Goal: Information Seeking & Learning: Learn about a topic

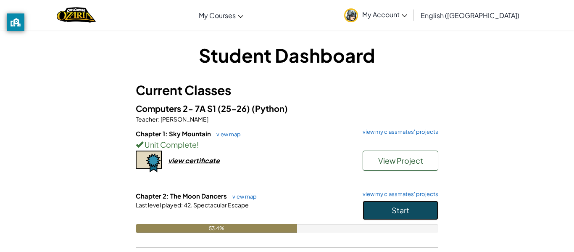
click at [393, 213] on span "Start" at bounding box center [401, 210] width 18 height 10
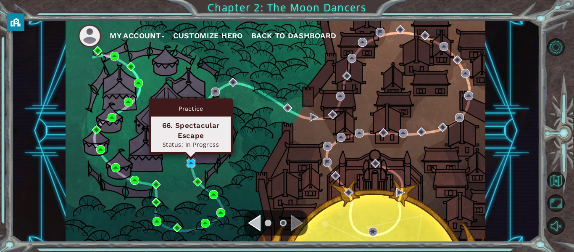
click at [195, 162] on img at bounding box center [191, 162] width 9 height 9
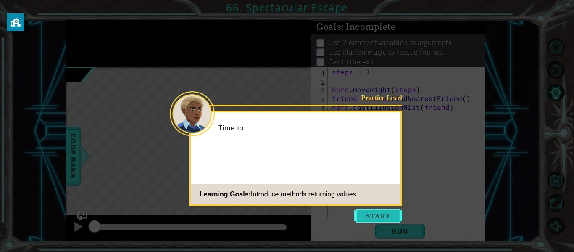
click at [374, 215] on button "Start" at bounding box center [378, 215] width 48 height 13
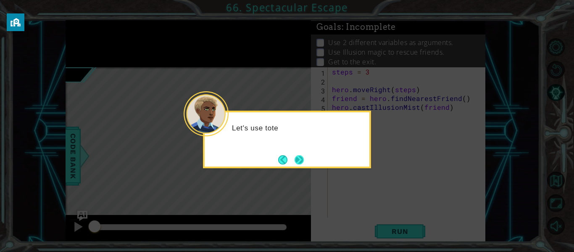
click at [298, 162] on button "Next" at bounding box center [299, 159] width 9 height 9
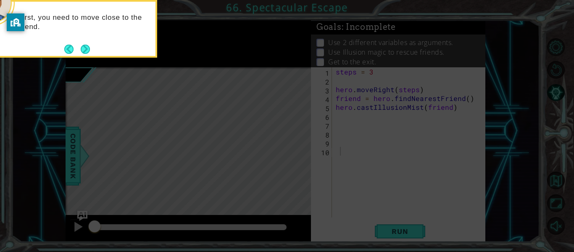
click at [298, 162] on icon at bounding box center [287, 37] width 574 height 428
click at [77, 47] on button "Back" at bounding box center [72, 49] width 16 height 9
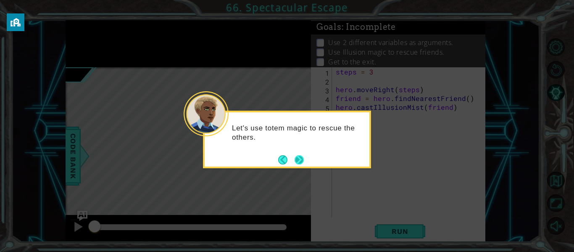
click at [295, 160] on button "Next" at bounding box center [299, 159] width 9 height 9
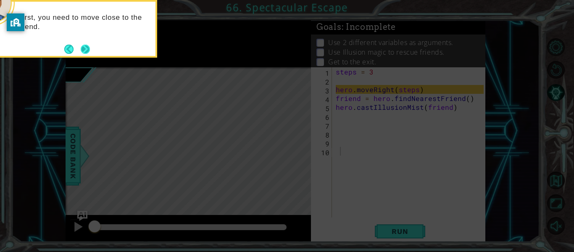
click at [81, 45] on button "Next" at bounding box center [85, 49] width 9 height 9
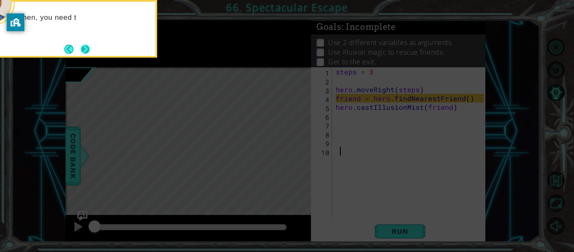
click at [87, 47] on button "Next" at bounding box center [85, 49] width 13 height 13
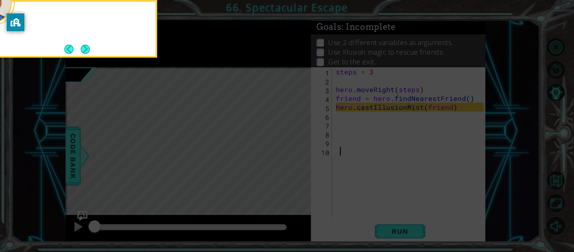
click at [87, 47] on button "Next" at bounding box center [85, 49] width 9 height 9
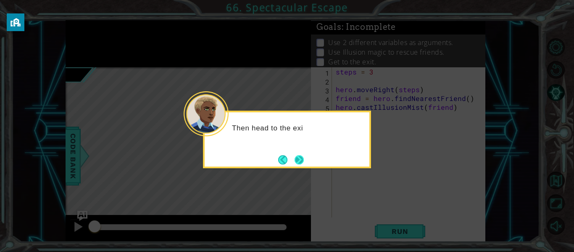
click at [300, 155] on button "Next" at bounding box center [299, 159] width 9 height 9
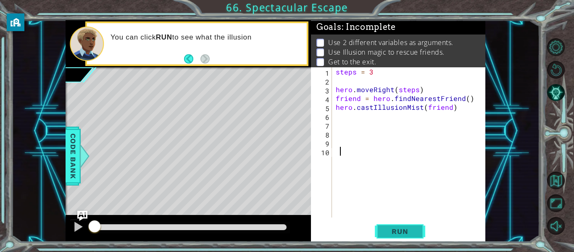
click at [395, 233] on span "Run" at bounding box center [399, 231] width 33 height 8
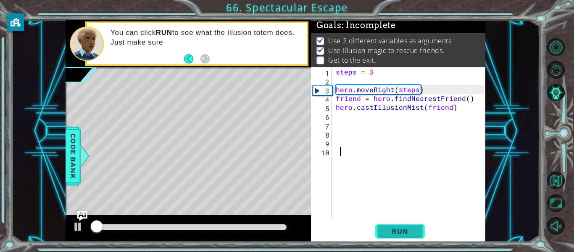
scroll to position [2, 0]
click at [395, 233] on span "Run" at bounding box center [399, 231] width 33 height 8
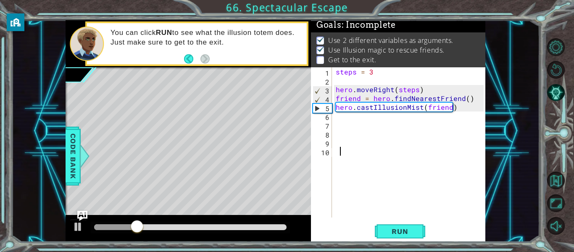
click at [340, 121] on div "steps = 3 hero . moveRight ( steps ) friend = hero . findNearestFriend ( ) hero…" at bounding box center [411, 151] width 154 height 168
type textarea "h"
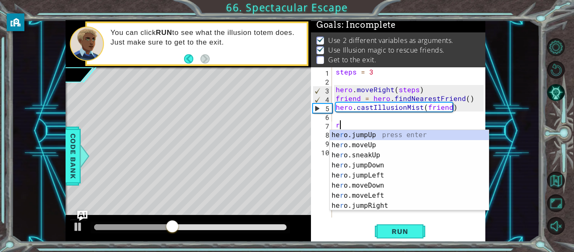
type textarea "r"
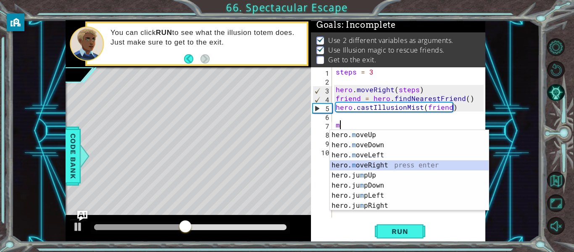
click at [383, 166] on div "hero. m oveUp press enter hero. m oveDown press enter hero. m oveLeft press ent…" at bounding box center [409, 180] width 159 height 101
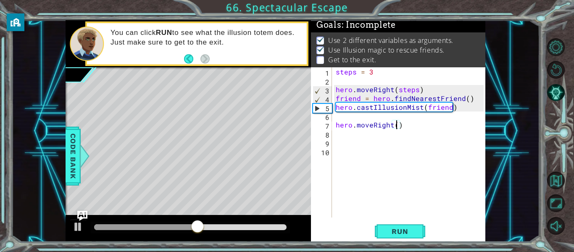
scroll to position [0, 4]
type textarea "hero.moveRight(3)"
click at [379, 232] on button "Run" at bounding box center [400, 231] width 50 height 17
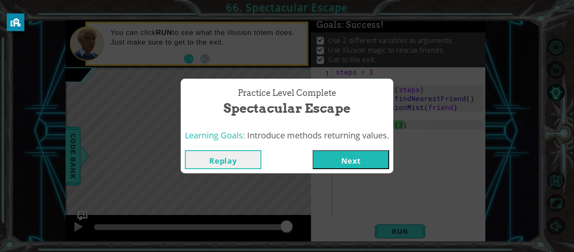
click at [357, 160] on button "Next" at bounding box center [351, 159] width 76 height 19
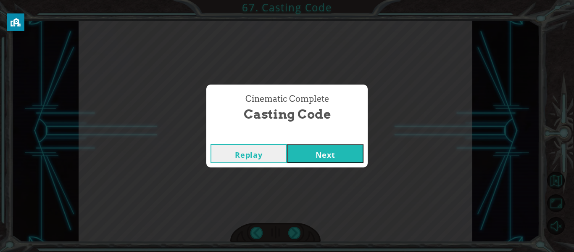
click at [342, 159] on button "Next" at bounding box center [325, 153] width 76 height 19
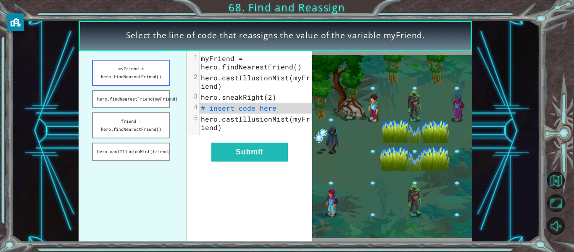
click at [139, 71] on button "myFriend = hero.findNearestFriend()" at bounding box center [131, 73] width 78 height 26
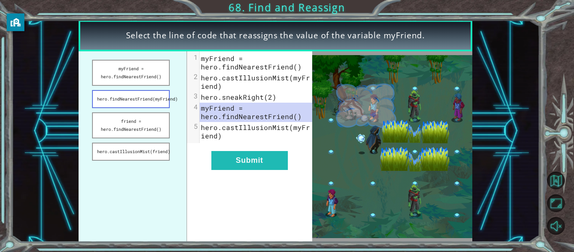
click at [141, 101] on button "hero.findNearestFriend(myFriend)" at bounding box center [131, 99] width 78 height 18
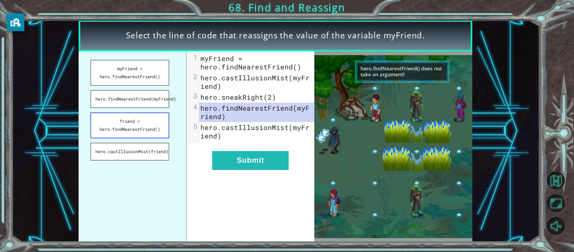
click at [158, 122] on button "friend = hero.findNearestFriend()" at bounding box center [129, 125] width 79 height 26
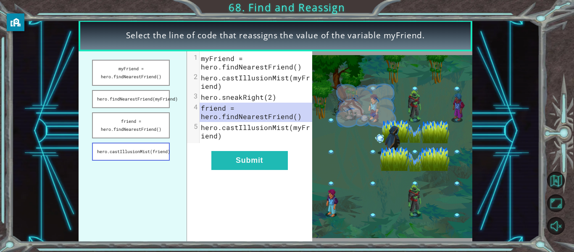
click at [158, 150] on button "hero.castIllusionMist(friend)" at bounding box center [131, 151] width 78 height 18
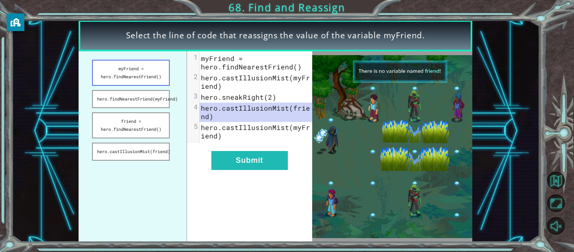
click at [146, 76] on button "myFriend = hero.findNearestFriend()" at bounding box center [131, 73] width 78 height 26
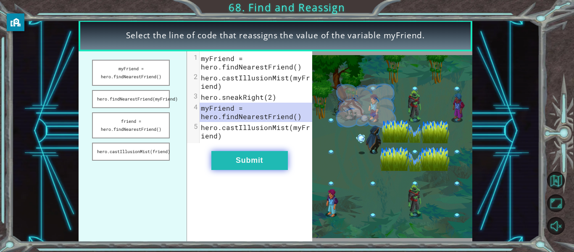
click at [254, 157] on button "Submit" at bounding box center [249, 160] width 76 height 19
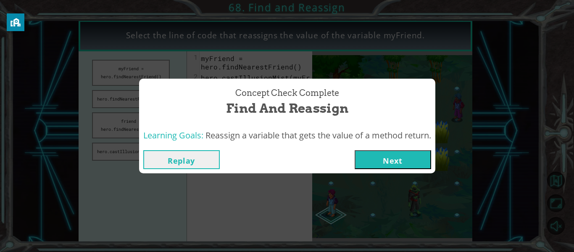
click at [378, 150] on button "Next" at bounding box center [393, 159] width 76 height 19
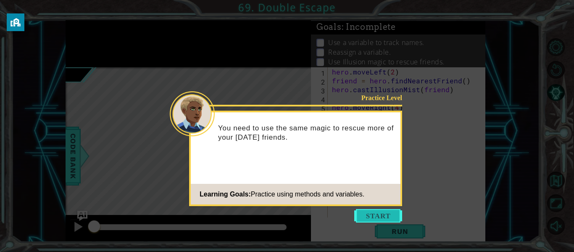
click at [384, 212] on button "Start" at bounding box center [378, 215] width 48 height 13
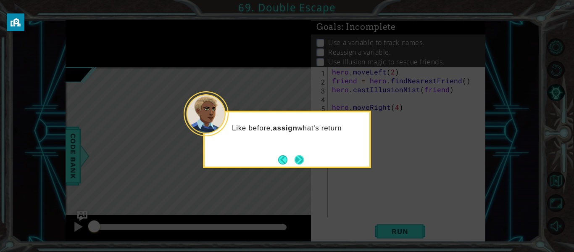
click at [298, 157] on button "Next" at bounding box center [299, 159] width 9 height 9
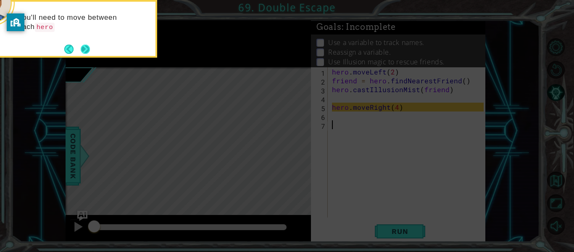
click at [89, 47] on button "Next" at bounding box center [85, 49] width 13 height 13
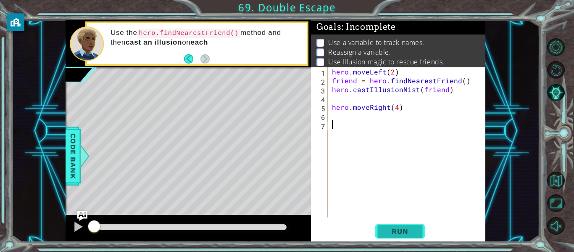
click at [387, 232] on span "Run" at bounding box center [399, 231] width 33 height 8
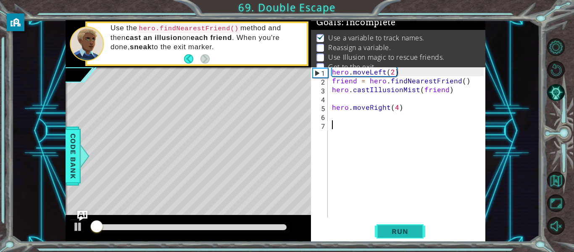
scroll to position [7, 0]
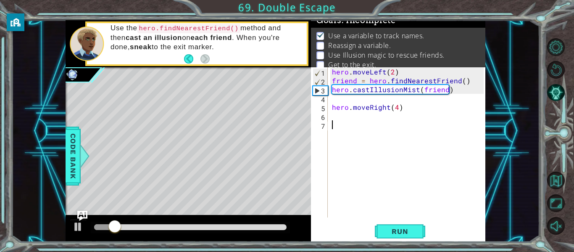
click at [361, 116] on div "hero . moveLeft ( 2 ) friend = hero . findNearestFriend ( ) hero . castIllusion…" at bounding box center [409, 151] width 158 height 168
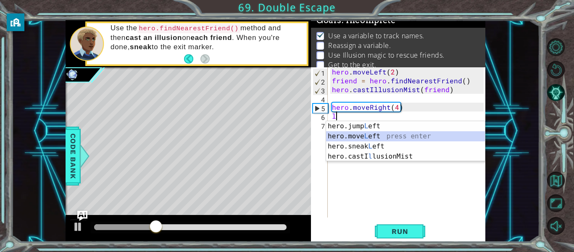
click at [357, 137] on div "hero.jump L eft press enter hero.move L eft press enter hero.sneak L eft press …" at bounding box center [405, 151] width 159 height 61
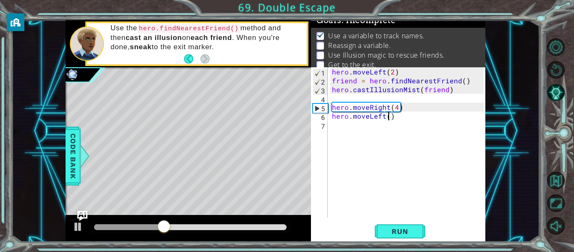
scroll to position [0, 4]
click at [439, 93] on div "hero . moveLeft ( 2 ) friend = hero . findNearestFriend ( ) hero . castIllusion…" at bounding box center [409, 151] width 158 height 168
type textarea "hero.castIllusionMist(friend)"
type textarea "hero.moveRight(4)"
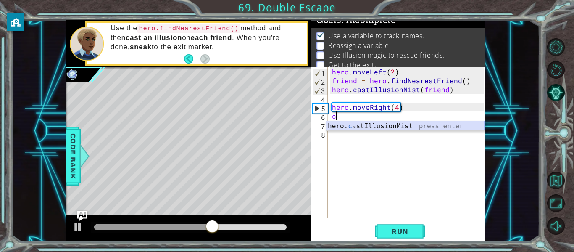
click at [445, 126] on div "hero. c astIllusionMist press enter" at bounding box center [405, 136] width 159 height 30
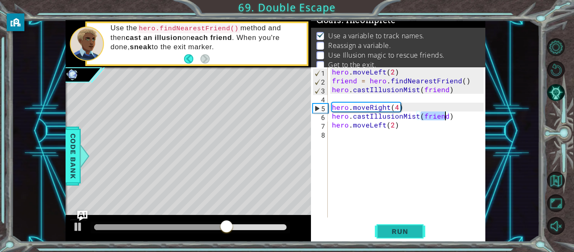
type textarea "hero.castIllusionMist(friend)"
click at [401, 237] on button "Run" at bounding box center [400, 231] width 50 height 17
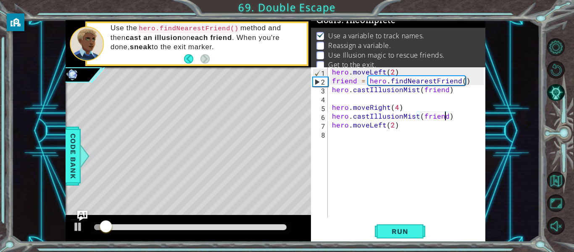
click at [371, 135] on div "hero . moveLeft ( 2 ) friend = hero . findNearestFriend ( ) hero . castIllusion…" at bounding box center [409, 151] width 158 height 168
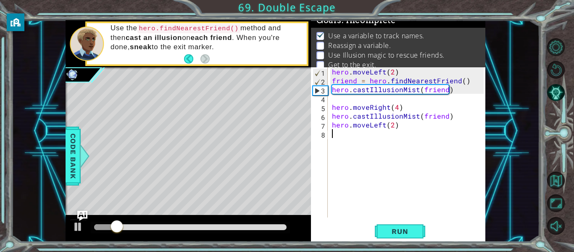
type textarea "u"
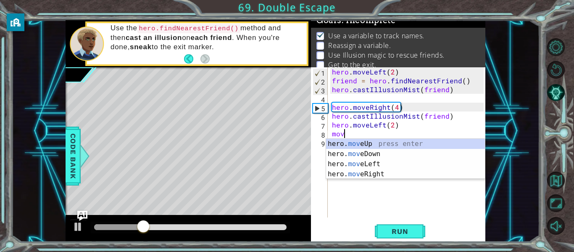
scroll to position [0, 0]
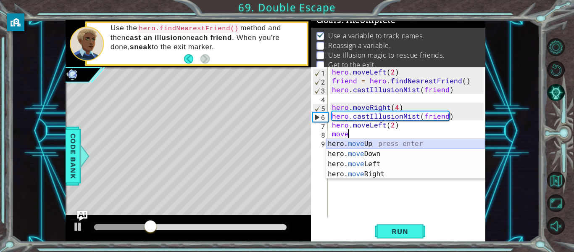
click at [375, 145] on div "hero. move Up press enter hero. move Down press enter hero. move Left press ent…" at bounding box center [405, 169] width 159 height 61
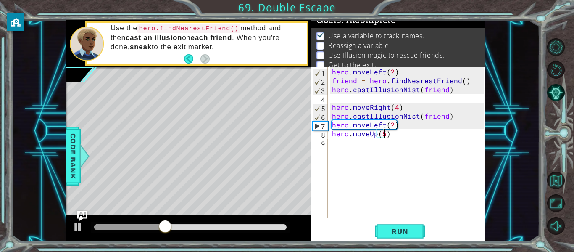
scroll to position [0, 3]
click at [389, 232] on span "Run" at bounding box center [399, 231] width 33 height 8
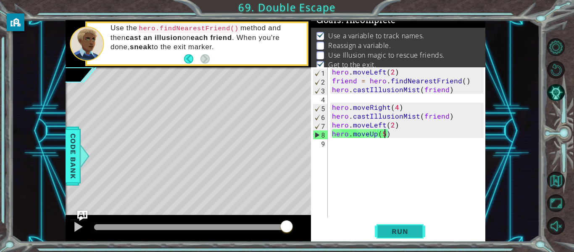
click at [383, 226] on button "Run" at bounding box center [400, 231] width 50 height 17
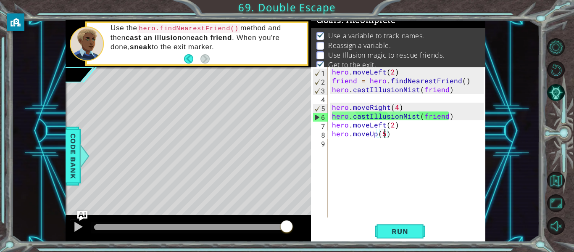
click at [428, 122] on div "hero . moveLeft ( 2 ) friend = hero . findNearestFriend ( ) hero . castIllusion…" at bounding box center [409, 151] width 158 height 168
type textarea "hero.moveRight(4)"
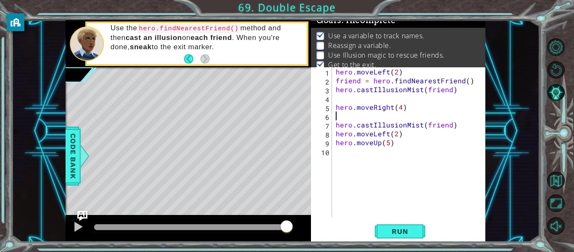
type textarea "h"
type textarea "f"
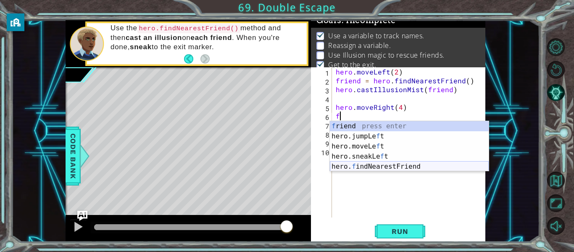
click at [433, 169] on div "f riend press enter hero.jumpLe f t press enter hero.moveLe f t press enter her…" at bounding box center [409, 156] width 159 height 71
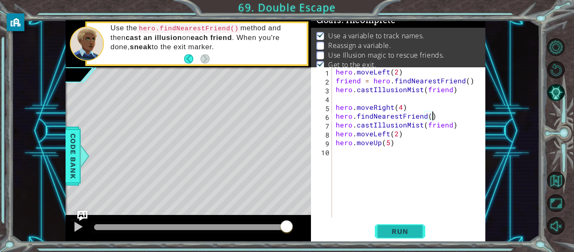
click at [415, 229] on span "Run" at bounding box center [399, 231] width 33 height 8
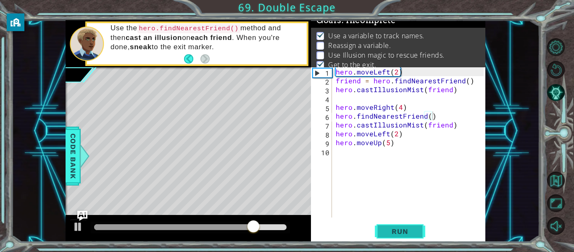
click at [415, 229] on span "Run" at bounding box center [399, 231] width 33 height 8
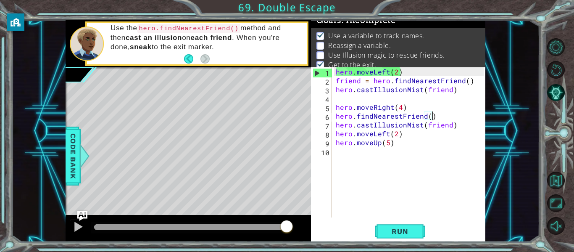
click at [435, 72] on div "hero . moveLeft ( 2 ) friend = hero . findNearestFriend ( ) hero . castIllusion…" at bounding box center [411, 151] width 154 height 168
click at [432, 103] on div "hero . moveLeft ( 2 ) friend = hero . findNearestFriend ( ) hero . castIllusion…" at bounding box center [411, 151] width 154 height 168
type textarea "hero.moveRight(4)"
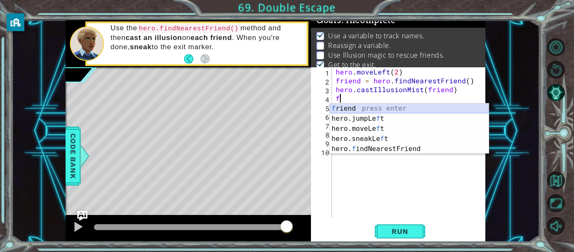
click at [413, 108] on div "f riend press enter hero.jumpLe f t press enter hero.moveLe f t press enter her…" at bounding box center [409, 138] width 159 height 71
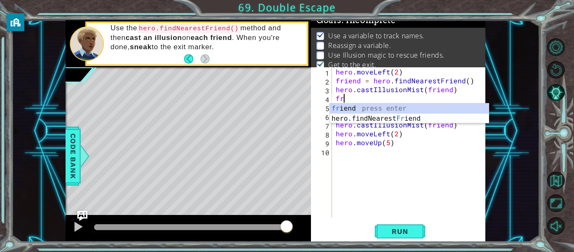
type textarea "f"
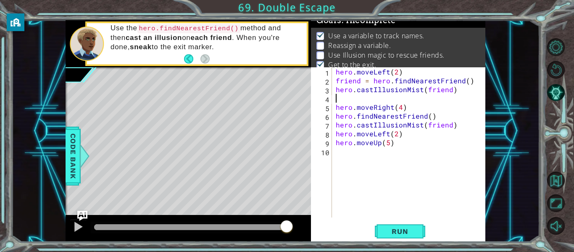
type textarea "f"
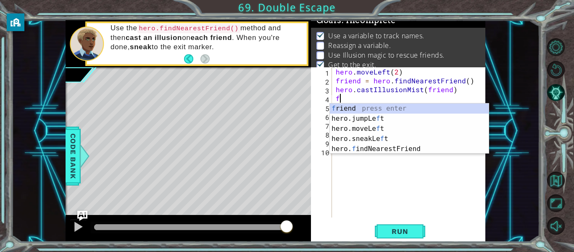
click at [453, 195] on div "hero . moveLeft ( 2 ) friend = hero . findNearestFriend ( ) hero . castIllusion…" at bounding box center [411, 151] width 154 height 168
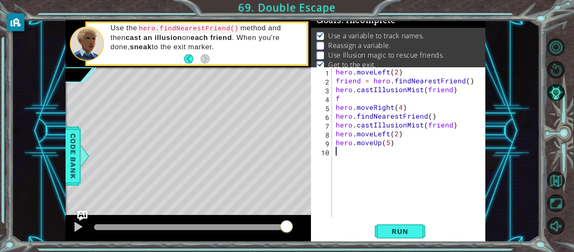
click at [361, 101] on div "hero . moveLeft ( 2 ) friend = hero . findNearestFriend ( ) hero . castIllusion…" at bounding box center [411, 151] width 154 height 168
type textarea "f"
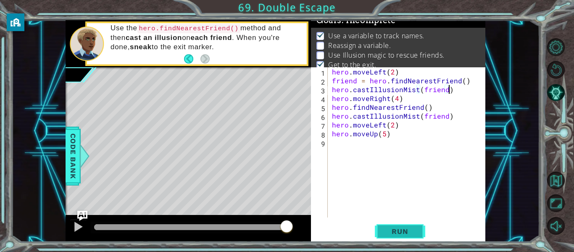
click at [396, 233] on span "Run" at bounding box center [399, 231] width 33 height 8
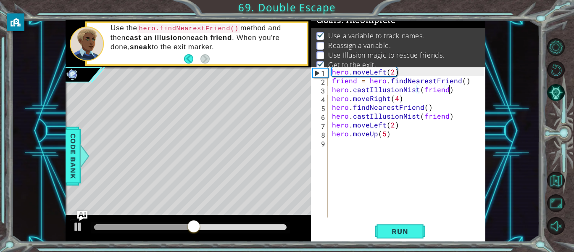
click at [364, 105] on div "hero . moveLeft ( 2 ) friend = hero . findNearestFriend ( ) hero . castIllusion…" at bounding box center [409, 151] width 158 height 168
click at [352, 81] on div "hero . moveLeft ( 2 ) friend = hero . findNearestFriend ( ) hero . castIllusion…" at bounding box center [409, 151] width 158 height 168
click at [421, 110] on div "hero . moveLeft ( 2 ) friend = hero . findNearestFriend ( ) hero . castIllusion…" at bounding box center [409, 151] width 158 height 168
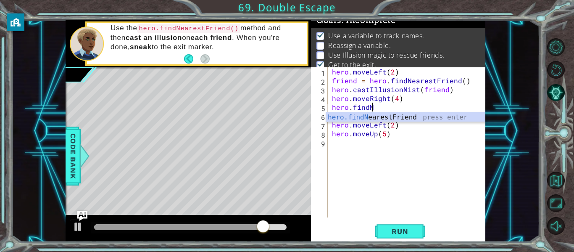
type textarea "h"
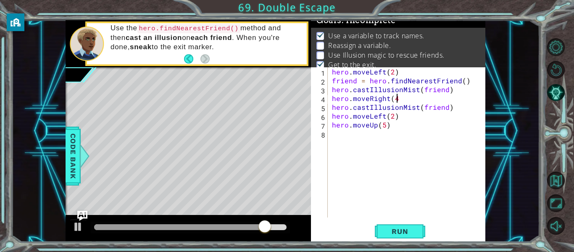
type textarea "hero.moveRig"
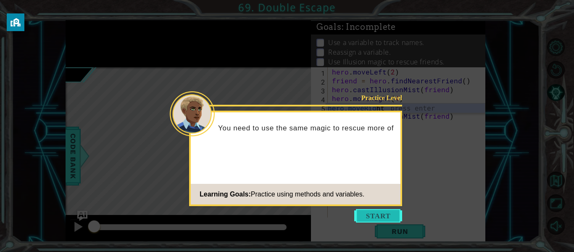
click at [376, 220] on button "Start" at bounding box center [378, 215] width 48 height 13
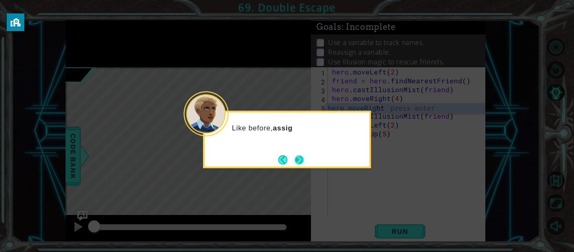
click at [297, 158] on button "Next" at bounding box center [299, 159] width 9 height 9
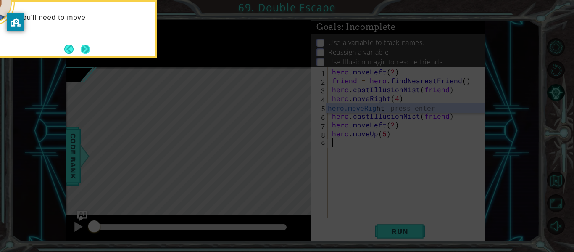
click at [86, 53] on button "Next" at bounding box center [86, 49] width 16 height 16
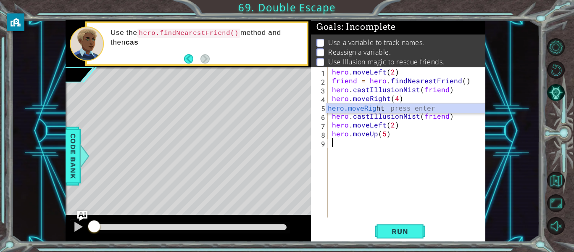
click at [492, 166] on div "1 ההההההההההההההההההההההההההההההההההההההההההההההההההההההההההההההההההההההההההההה…" at bounding box center [275, 130] width 528 height 221
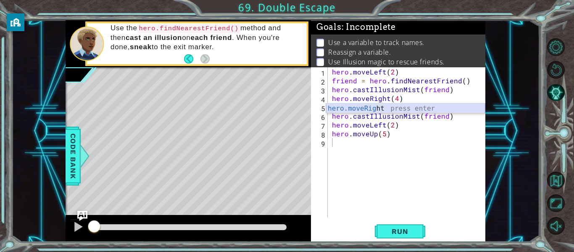
click at [385, 105] on div "hero.moveRig ht press enter" at bounding box center [405, 118] width 159 height 30
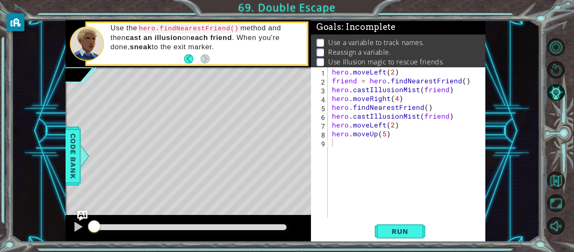
click at [434, 106] on div "hero . moveLeft ( 2 ) friend = hero . findNearestFriend ( ) hero . castIllusion…" at bounding box center [409, 151] width 158 height 168
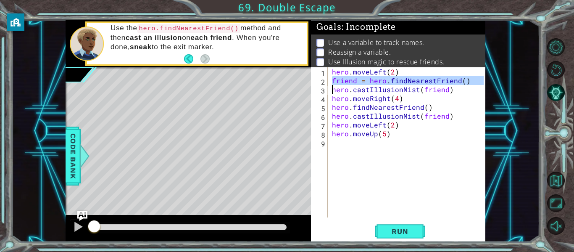
drag, startPoint x: 327, startPoint y: 80, endPoint x: 464, endPoint y: 82, distance: 136.6
click at [464, 82] on div "hero.findNearestFriend() 1 2 3 4 5 6 7 8 9 hero . moveLeft ( 2 ) friend = hero …" at bounding box center [397, 142] width 173 height 150
click at [452, 64] on li "Use Illusion magic to rescue friends." at bounding box center [399, 62] width 166 height 10
click at [468, 84] on div "hero . moveLeft ( 2 ) friend = hero . findNearestFriend ( ) hero . castIllusion…" at bounding box center [406, 142] width 153 height 150
drag, startPoint x: 467, startPoint y: 82, endPoint x: 320, endPoint y: 82, distance: 146.7
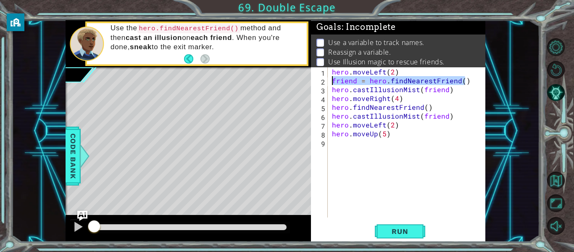
click at [320, 82] on div "friend = hero.findNearestFriend() 1 2 3 4 5 6 7 8 9 hero . moveLeft ( 2 ) frien…" at bounding box center [397, 142] width 173 height 150
click at [431, 110] on div "hero . moveLeft ( 2 ) friend = hero . findNearestFriend ( ) hero . castIllusion…" at bounding box center [409, 151] width 158 height 168
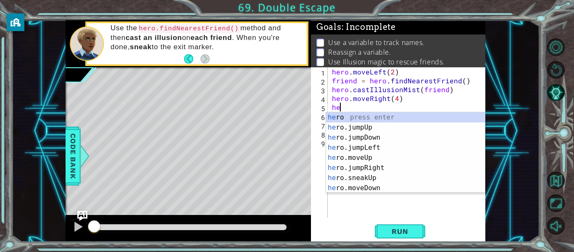
type textarea "h"
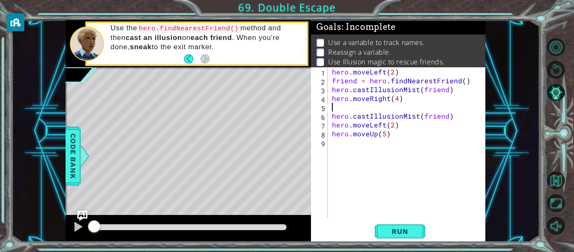
paste textarea "friend = hero.findNearestFriend()"
type textarea "friend = hero.findNearestFriend()"
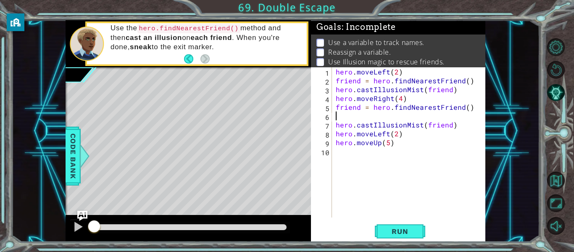
type textarea "f"
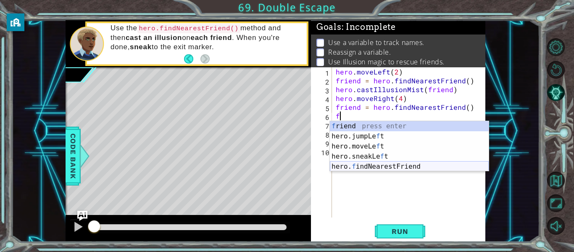
click at [449, 165] on div "f riend press enter hero.jumpLe f t press enter hero.moveLe f t press enter her…" at bounding box center [409, 156] width 159 height 71
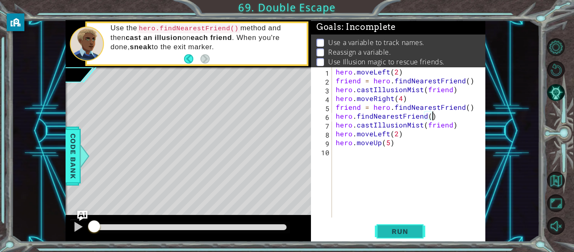
type textarea "hero.findNearestFriend()"
click at [385, 232] on span "Run" at bounding box center [399, 231] width 33 height 8
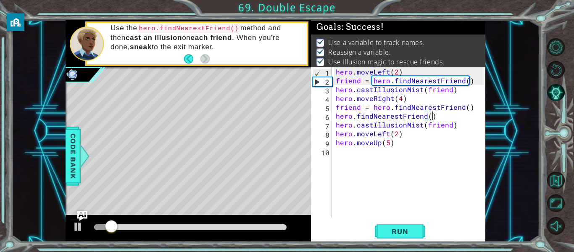
click at [247, 227] on div at bounding box center [190, 227] width 192 height 6
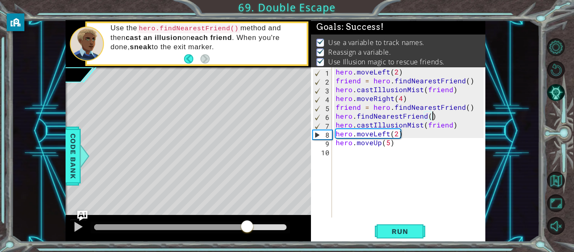
click at [262, 225] on div at bounding box center [190, 227] width 192 height 6
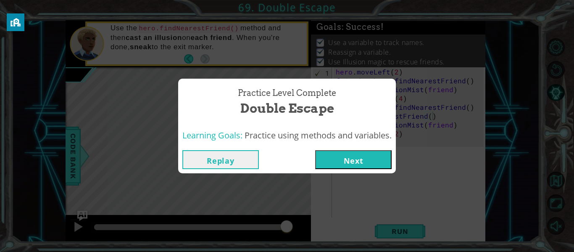
drag, startPoint x: 269, startPoint y: 226, endPoint x: 300, endPoint y: 232, distance: 31.3
click at [300, 232] on body "1 ההההההההההההההההההההההההההההההההההההההההההההההההההההההההההההההההההההההההההההה…" at bounding box center [287, 126] width 574 height 252
click at [359, 155] on button "Next" at bounding box center [353, 159] width 76 height 19
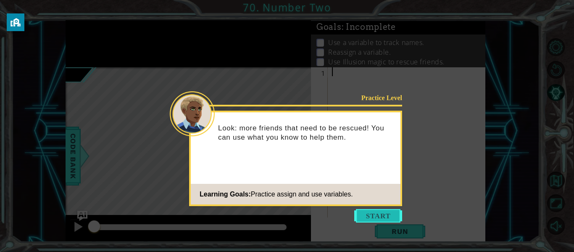
click at [369, 217] on button "Start" at bounding box center [378, 215] width 48 height 13
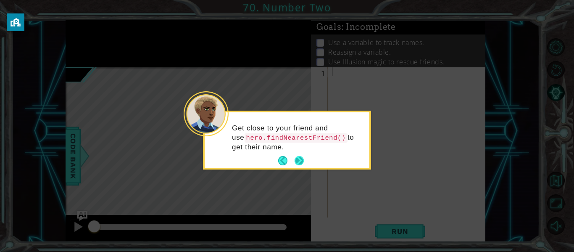
click at [298, 162] on button "Next" at bounding box center [299, 161] width 10 height 10
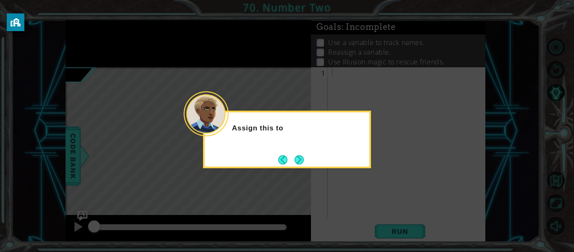
click at [274, 159] on div "Assign this to" at bounding box center [287, 140] width 168 height 58
click at [278, 160] on button "Back" at bounding box center [286, 159] width 16 height 9
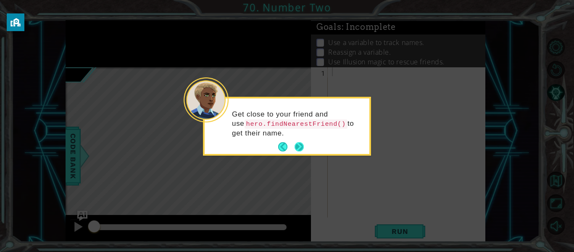
click at [297, 145] on button "Next" at bounding box center [300, 147] width 10 height 10
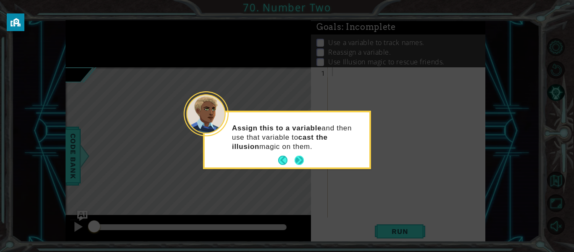
click at [296, 158] on button "Next" at bounding box center [299, 159] width 9 height 9
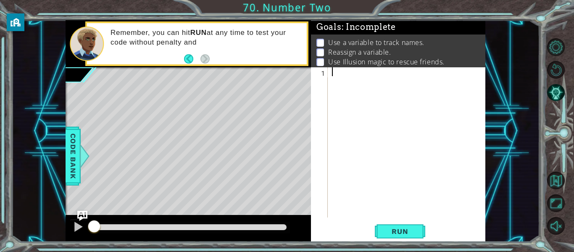
type textarea "h"
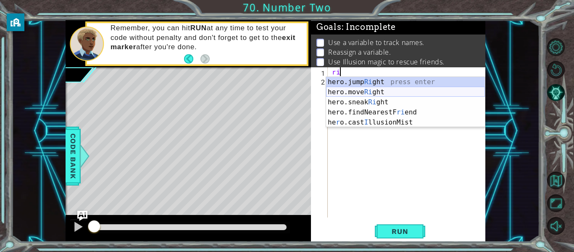
click at [361, 91] on div "hero.jump Ri ght press enter hero.move Ri ght press enter hero.sneak Ri ght pre…" at bounding box center [405, 112] width 159 height 71
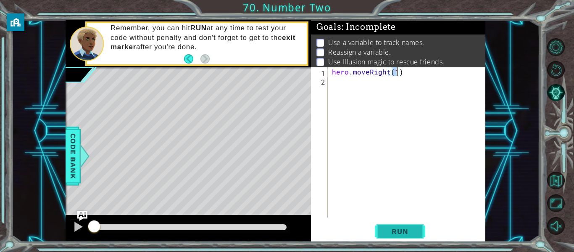
click at [410, 237] on button "Run" at bounding box center [400, 231] width 50 height 17
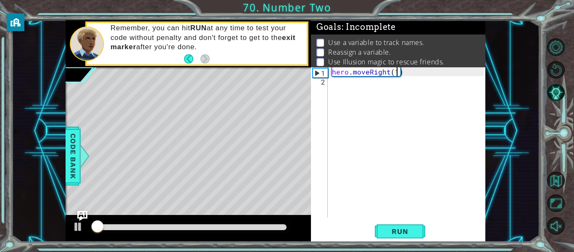
click at [394, 75] on div "hero . moveRight ( 1 )" at bounding box center [409, 151] width 158 height 168
type textarea "hero.moveRight(2)"
click at [394, 229] on span "Run" at bounding box center [399, 231] width 33 height 8
click at [339, 81] on div "hero . moveRight ( 2 )" at bounding box center [409, 151] width 158 height 168
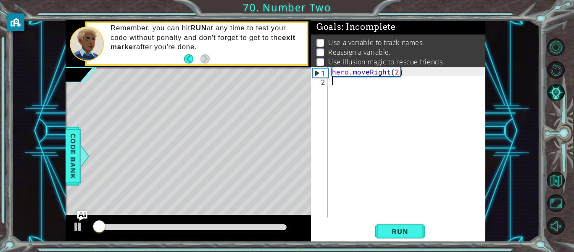
scroll to position [0, 0]
type textarea "h"
type textarea "f"
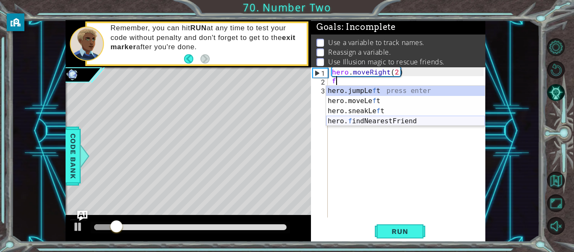
click at [346, 119] on div "hero.jumpLe f t press enter hero.moveLe f t press enter hero.sneakLe f t press …" at bounding box center [405, 116] width 159 height 61
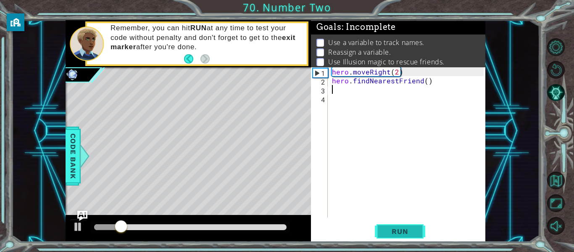
click at [378, 227] on button "Run" at bounding box center [400, 231] width 50 height 17
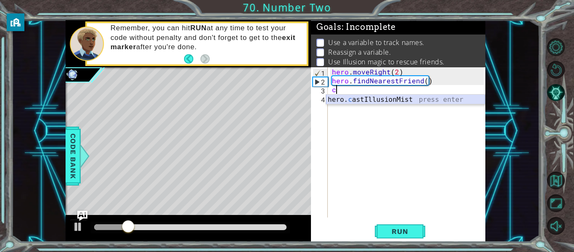
click at [356, 97] on div "hero. c astIllusionMist press enter" at bounding box center [405, 110] width 159 height 30
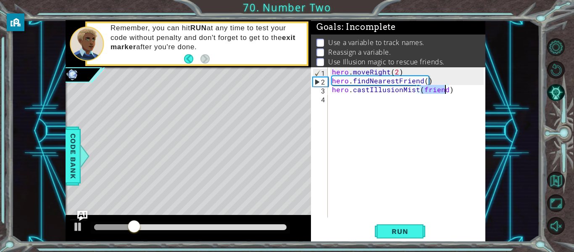
click at [403, 247] on div "1 ההההההההההההההההההההההההההההההההההההההההההההההההההההההההההההההההההההההההההההה…" at bounding box center [287, 126] width 574 height 252
click at [389, 232] on span "Run" at bounding box center [399, 231] width 33 height 8
click at [385, 231] on span "Run" at bounding box center [399, 231] width 33 height 8
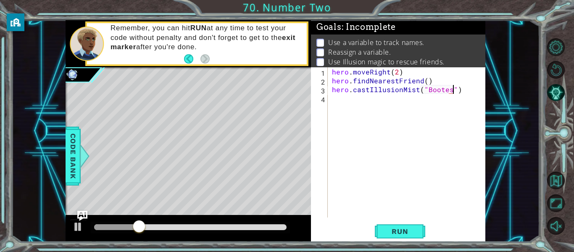
scroll to position [0, 8]
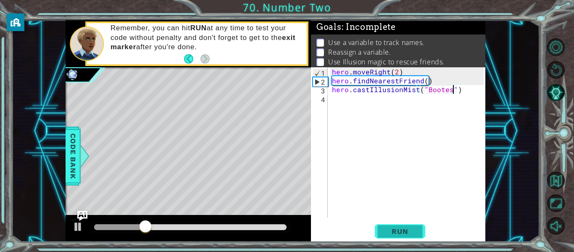
type textarea "hero.castIllusionMist("Bootes")"
click at [394, 235] on span "Run" at bounding box center [399, 231] width 33 height 8
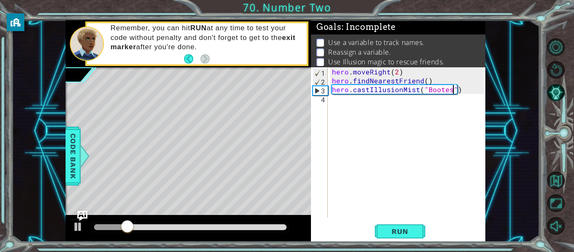
click at [360, 102] on div "hero . moveRight ( 2 ) hero . findNearestFriend ( ) hero . castIllusionMist ( "…" at bounding box center [409, 151] width 158 height 168
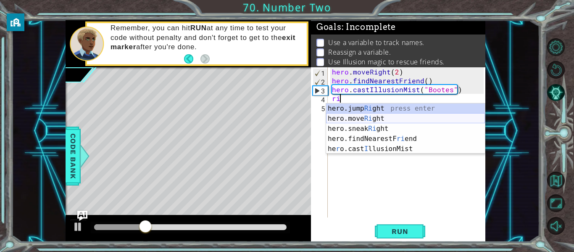
click at [366, 119] on div "hero.jump Ri ght press enter hero.move Ri ght press enter hero.sneak Ri ght pre…" at bounding box center [405, 138] width 159 height 71
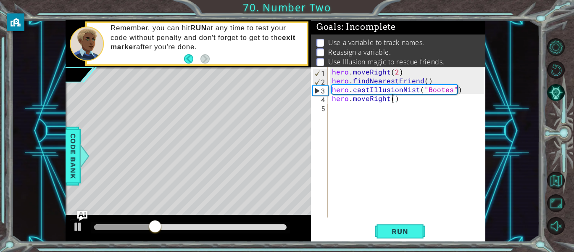
scroll to position [0, 4]
type textarea "hero.moveRight(2)"
click at [401, 225] on button "Run" at bounding box center [400, 231] width 50 height 17
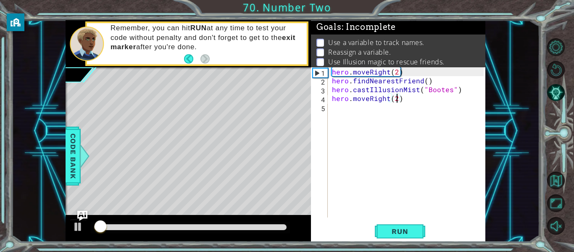
click at [371, 100] on div "hero . moveRight ( 2 ) hero . findNearestFriend ( ) hero . castIllusionMist ( "…" at bounding box center [409, 151] width 158 height 168
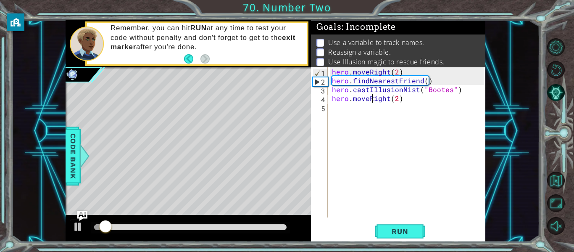
scroll to position [0, 0]
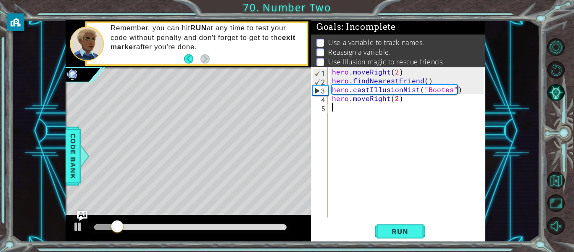
type textarea "f"
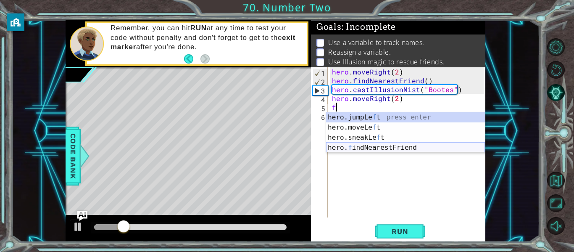
click at [375, 151] on div "hero.jumpLe f t press enter hero.moveLe f t press enter hero.sneakLe f t press …" at bounding box center [405, 142] width 159 height 61
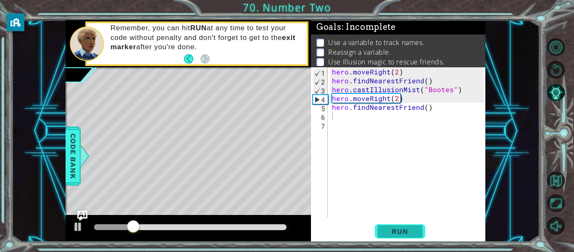
click at [380, 232] on button "Run" at bounding box center [400, 231] width 50 height 17
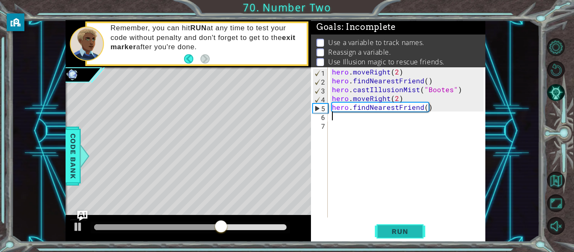
click at [380, 232] on button "Run" at bounding box center [400, 231] width 50 height 17
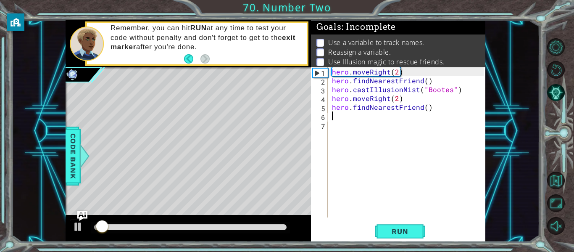
click at [176, 227] on div at bounding box center [190, 227] width 192 height 6
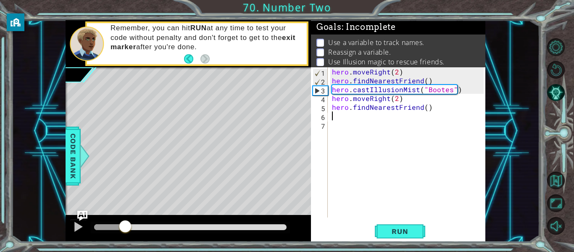
drag, startPoint x: 176, startPoint y: 227, endPoint x: 128, endPoint y: 220, distance: 48.0
click at [128, 220] on div at bounding box center [125, 226] width 15 height 15
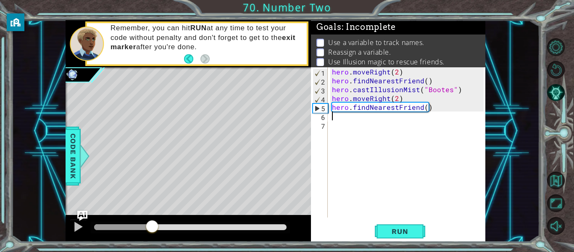
drag, startPoint x: 128, startPoint y: 220, endPoint x: 148, endPoint y: 222, distance: 19.4
click at [148, 222] on div at bounding box center [152, 226] width 15 height 15
click at [385, 86] on div "hero . moveRight ( 2 ) hero . findNearestFriend ( ) hero . castIllusionMist ( "…" at bounding box center [409, 151] width 158 height 168
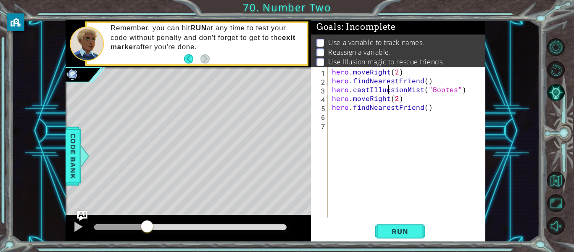
scroll to position [0, 4]
type textarea "hero.castIllusionMist("Bootes")"
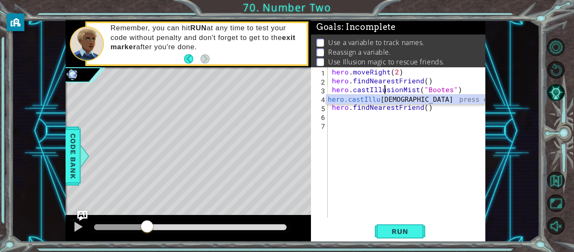
click at [368, 130] on div "hero . moveRight ( 2 ) hero . findNearestFriend ( ) hero . castIllusionMist ( "…" at bounding box center [409, 151] width 158 height 168
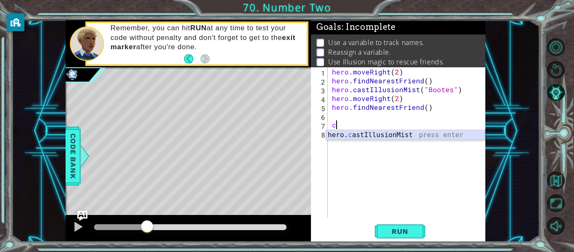
click at [371, 137] on div "hero. c astIllusionMist press enter" at bounding box center [405, 145] width 159 height 30
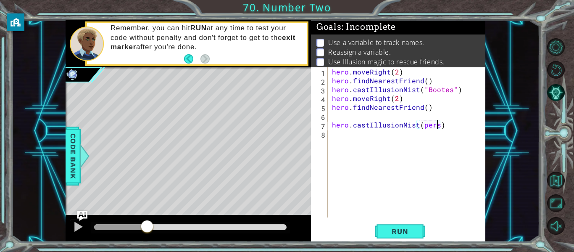
scroll to position [0, 7]
type textarea "hero.castIllusionMist(persei)"
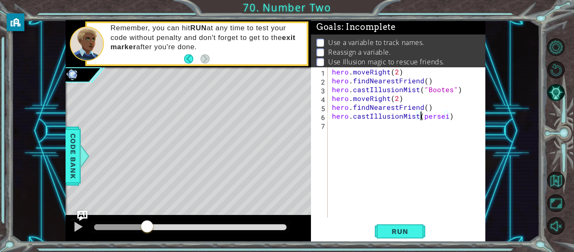
scroll to position [0, 6]
type textarea "hero.castIllusionMist("persei")"
click at [335, 124] on div "hero . moveRight ( 2 ) hero . findNearestFriend ( ) hero . castIllusionMist ( "…" at bounding box center [409, 151] width 158 height 168
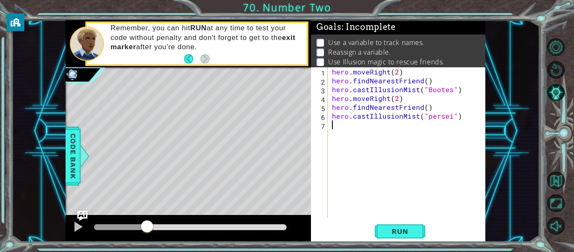
type textarea "h"
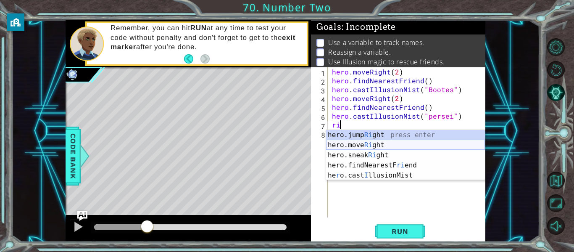
click at [358, 141] on div "hero.jump Ri ght press enter hero.move Ri ght press enter hero.sneak Ri ght pre…" at bounding box center [405, 165] width 159 height 71
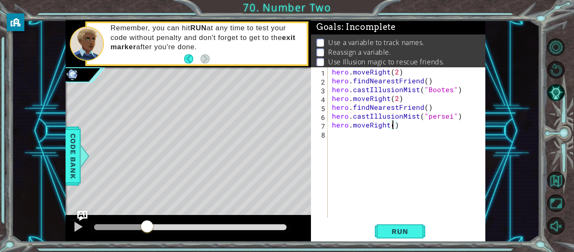
scroll to position [0, 4]
click at [386, 233] on span "Run" at bounding box center [399, 231] width 33 height 8
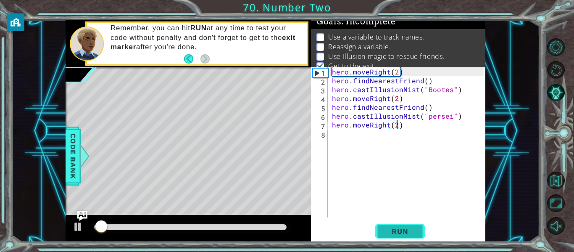
scroll to position [7, 0]
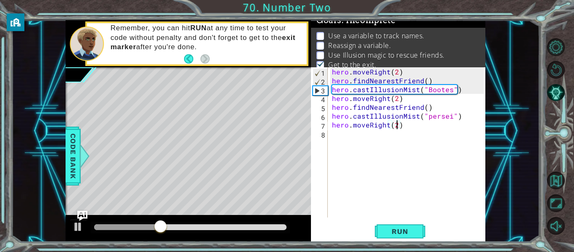
click at [264, 232] on div at bounding box center [190, 227] width 199 height 12
click at [261, 227] on div at bounding box center [190, 227] width 192 height 6
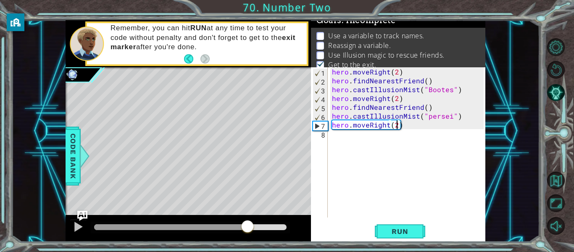
drag, startPoint x: 260, startPoint y: 226, endPoint x: 244, endPoint y: 230, distance: 16.4
click at [244, 230] on div at bounding box center [247, 226] width 15 height 15
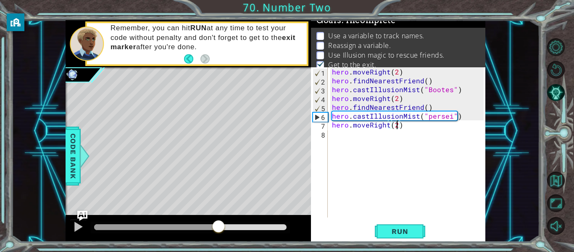
drag, startPoint x: 242, startPoint y: 229, endPoint x: 217, endPoint y: 231, distance: 25.7
click at [217, 231] on div at bounding box center [218, 226] width 15 height 15
click at [420, 226] on button "Run" at bounding box center [400, 231] width 50 height 17
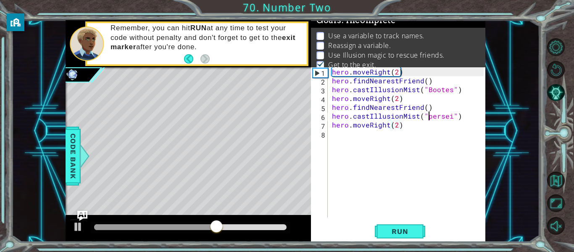
click at [427, 117] on div "hero . moveRight ( 2 ) hero . findNearestFriend ( ) hero . castIllusionMist ( "…" at bounding box center [409, 151] width 158 height 168
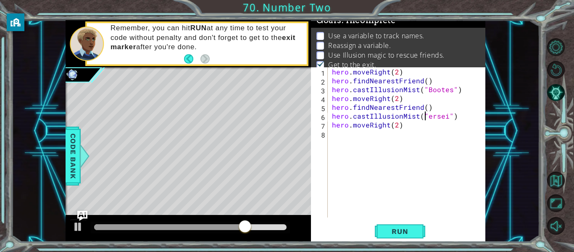
scroll to position [0, 6]
click at [383, 231] on span "Run" at bounding box center [399, 231] width 33 height 8
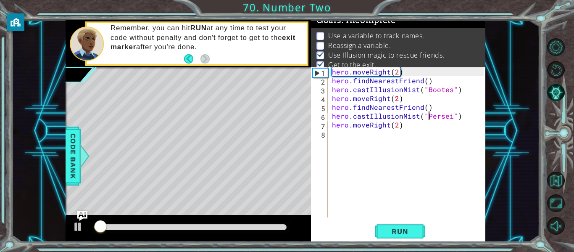
click at [269, 230] on div at bounding box center [190, 227] width 199 height 12
click at [267, 226] on div at bounding box center [190, 227] width 192 height 6
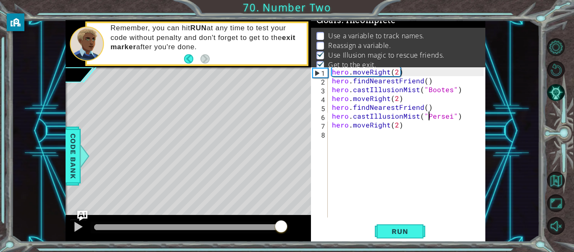
drag, startPoint x: 267, startPoint y: 226, endPoint x: 287, endPoint y: 227, distance: 20.7
click at [287, 227] on div at bounding box center [281, 226] width 15 height 15
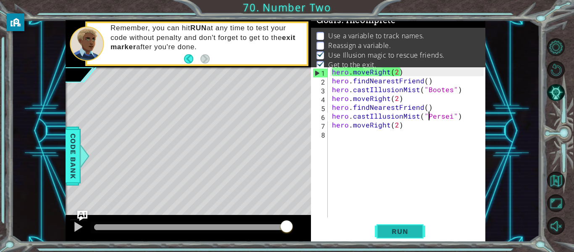
click at [399, 232] on span "Run" at bounding box center [399, 231] width 33 height 8
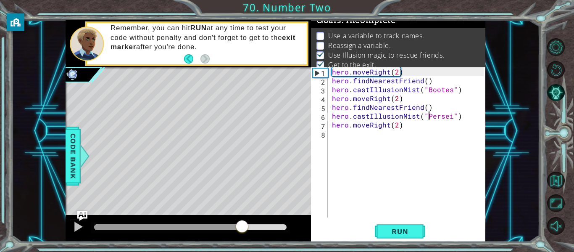
drag, startPoint x: 227, startPoint y: 228, endPoint x: 307, endPoint y: 229, distance: 79.9
click at [307, 229] on div at bounding box center [188, 228] width 245 height 27
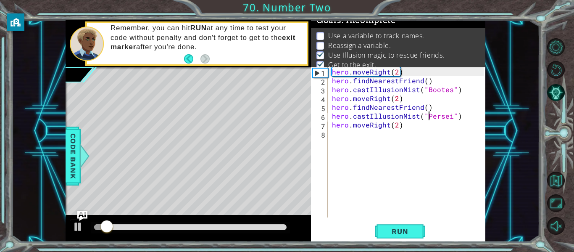
click at [160, 223] on div at bounding box center [190, 227] width 199 height 12
click at [236, 224] on div at bounding box center [190, 227] width 192 height 6
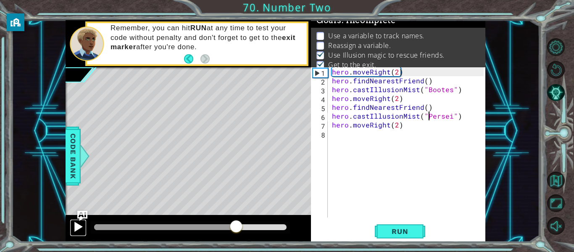
click at [73, 227] on div at bounding box center [78, 226] width 11 height 11
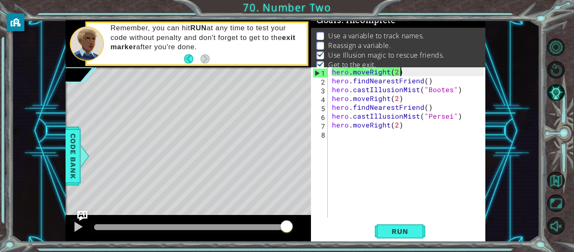
click at [417, 73] on div "hero . moveRight ( 2 ) hero . findNearestFriend ( ) hero . castIllusionMist ( "…" at bounding box center [409, 151] width 158 height 168
type textarea "hero.moveRight(2)"
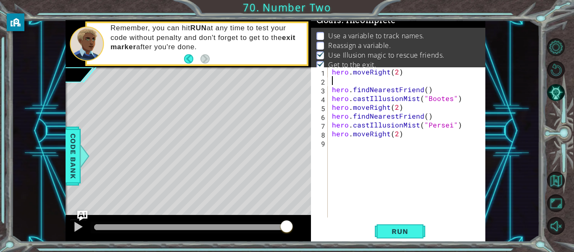
type textarea "hero.moveRight(2)"
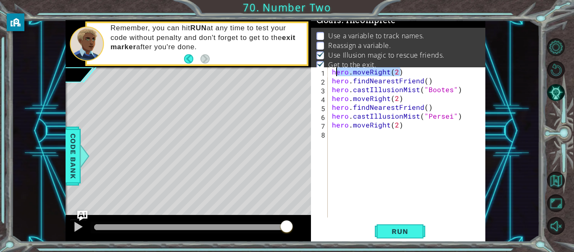
drag, startPoint x: 417, startPoint y: 73, endPoint x: 323, endPoint y: 74, distance: 94.1
click at [323, 74] on div "hero.moveRight(2) 1 2 3 4 5 6 7 8 hero . moveRight ( 2 ) hero . findNearestFrie…" at bounding box center [397, 142] width 173 height 150
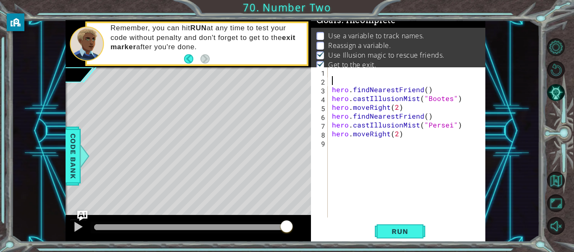
paste textarea "hero.moveRight(2)"
type textarea "hero.moveRight(2)"
type textarea "S"
click at [395, 80] on div "steps = 2 hero . moveRight ( 2 ) hero . findNearestFriend ( ) hero . castIllusi…" at bounding box center [409, 151] width 158 height 168
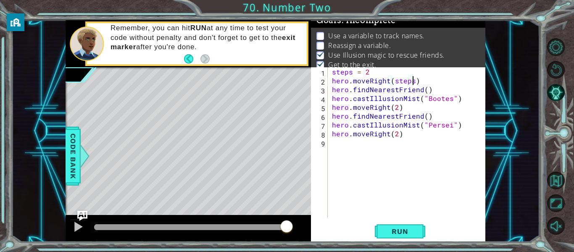
scroll to position [0, 5]
click at [396, 108] on div "steps = 2 hero . moveRight ( steps ) hero . findNearestFriend ( ) hero . castIl…" at bounding box center [409, 151] width 158 height 168
click at [395, 134] on div "steps = 2 hero . moveRight ( steps ) hero . findNearestFriend ( ) hero . castIl…" at bounding box center [409, 151] width 158 height 168
type textarea "hero.moveRight(steps)"
click at [412, 224] on button "Run" at bounding box center [400, 231] width 50 height 17
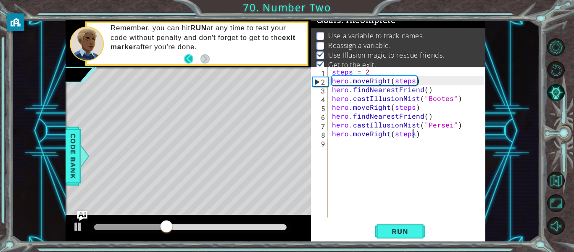
click at [189, 58] on button "Back" at bounding box center [192, 58] width 16 height 9
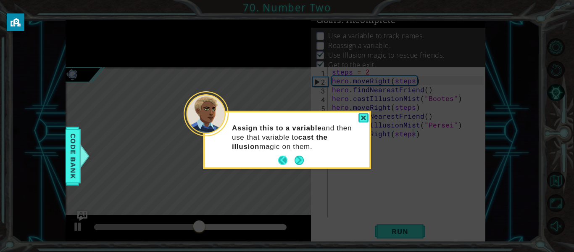
click at [278, 156] on button "Back" at bounding box center [286, 159] width 16 height 9
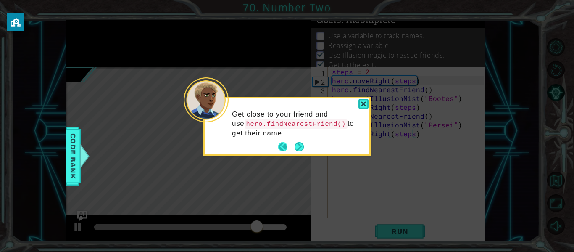
click at [285, 145] on button "Back" at bounding box center [286, 146] width 16 height 9
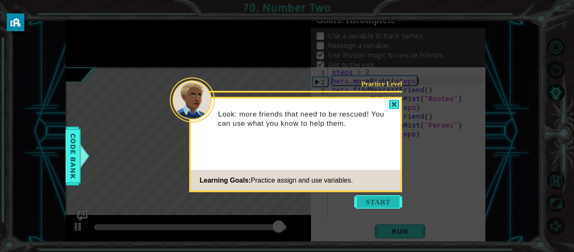
click at [363, 202] on button "Start" at bounding box center [378, 201] width 48 height 13
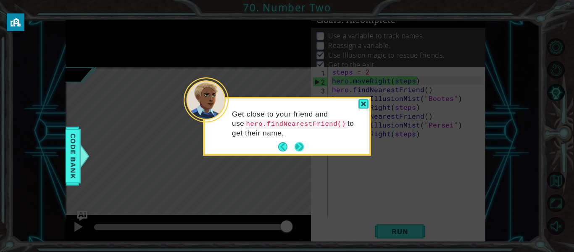
click at [300, 145] on button "Next" at bounding box center [300, 147] width 10 height 10
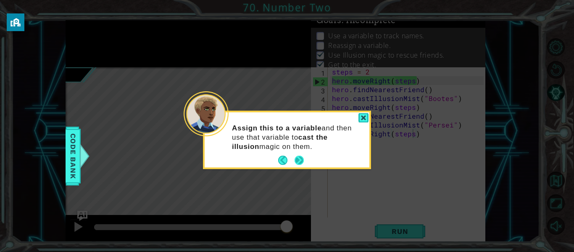
click at [298, 163] on button "Next" at bounding box center [299, 160] width 11 height 11
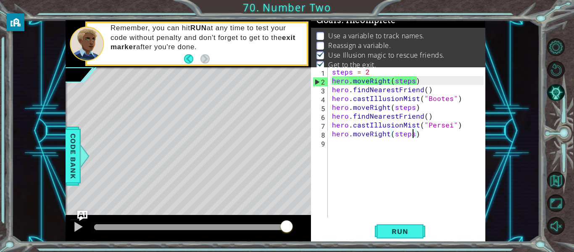
click at [430, 80] on div "steps = 2 hero . moveRight ( steps ) hero . findNearestFriend ( ) hero . castIl…" at bounding box center [409, 151] width 158 height 168
drag, startPoint x: 430, startPoint y: 80, endPoint x: 329, endPoint y: 79, distance: 101.3
click at [329, 79] on div "hero.moveRight(steps) 1 2 3 4 5 6 7 8 9 steps = 2 hero . moveRight ( steps ) he…" at bounding box center [397, 142] width 173 height 150
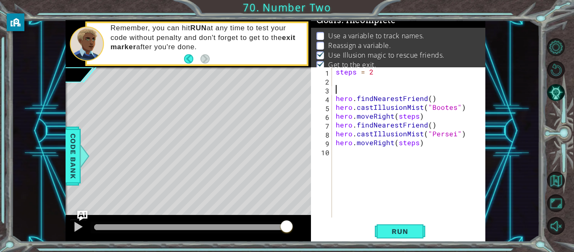
paste textarea "hero.moveRight(steps)"
type textarea "hero.moveRight(steps)"
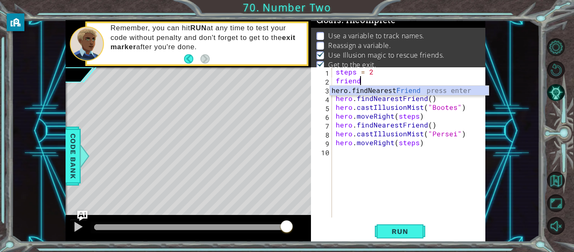
scroll to position [0, 1]
type textarea "f"
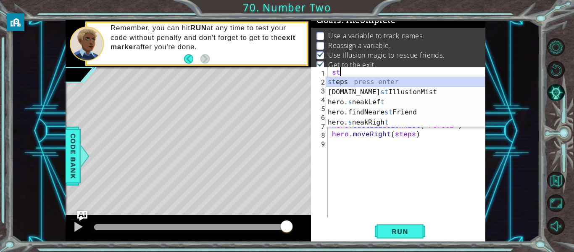
type textarea "s"
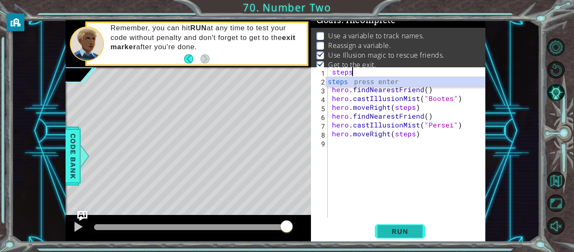
scroll to position [0, 1]
click at [414, 230] on span "Run" at bounding box center [399, 231] width 33 height 8
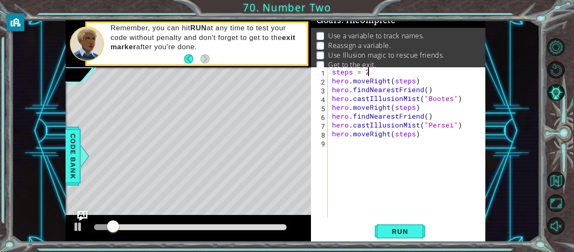
scroll to position [0, 2]
type textarea "steps = 2"
click at [389, 229] on span "Run" at bounding box center [399, 231] width 33 height 8
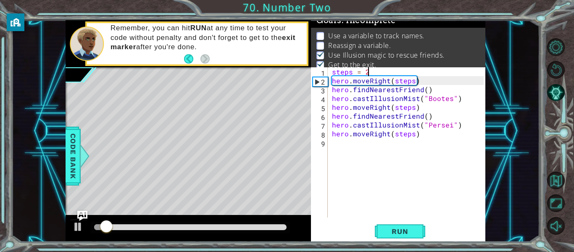
click at [335, 42] on p "Reassign a variable." at bounding box center [359, 45] width 63 height 9
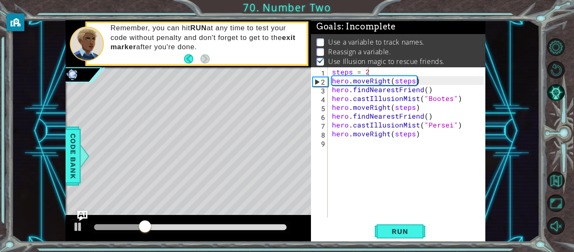
scroll to position [0, 0]
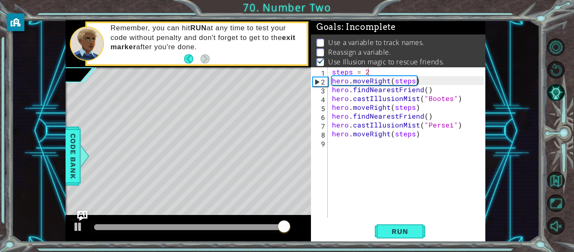
click at [350, 142] on div "steps = 2 hero . moveRight ( steps ) hero . findNearestFriend ( ) hero . castIl…" at bounding box center [409, 151] width 158 height 168
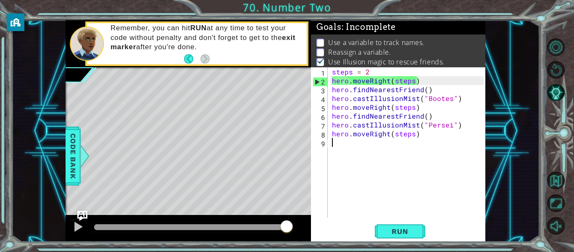
click at [350, 142] on div "steps = 2 hero . moveRight ( steps ) hero . findNearestFriend ( ) hero . castIl…" at bounding box center [409, 151] width 158 height 168
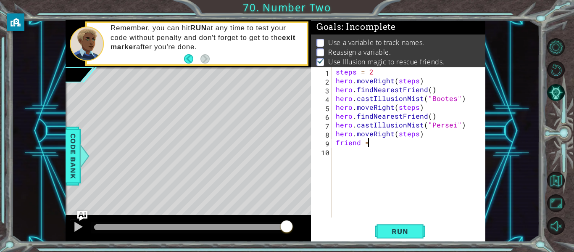
scroll to position [0, 2]
type textarea "friend = f"
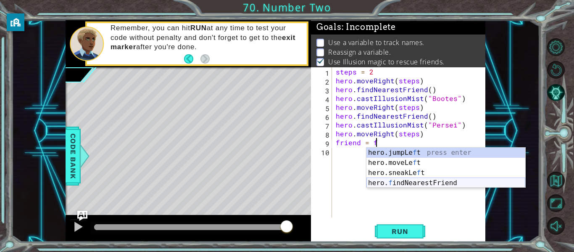
click at [375, 183] on div "hero.jumpLe f t press enter hero.moveLe f t press enter hero.sneakLe f t press …" at bounding box center [445, 178] width 159 height 61
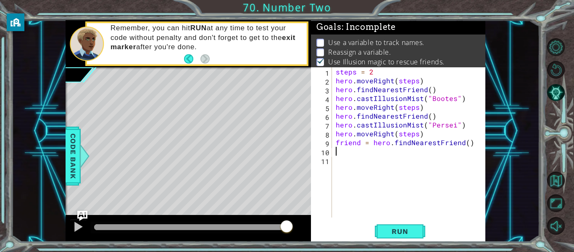
scroll to position [0, 0]
click at [403, 229] on span "Run" at bounding box center [399, 231] width 33 height 8
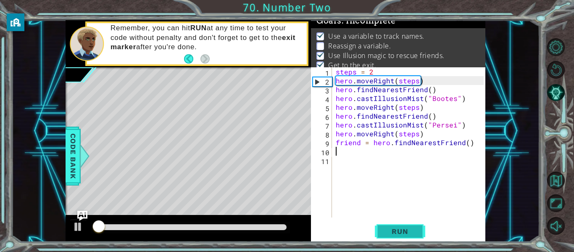
scroll to position [7, 0]
click at [455, 127] on div "steps = 2 hero . moveRight ( steps ) hero . findNearestFriend ( ) hero . castIl…" at bounding box center [411, 151] width 154 height 168
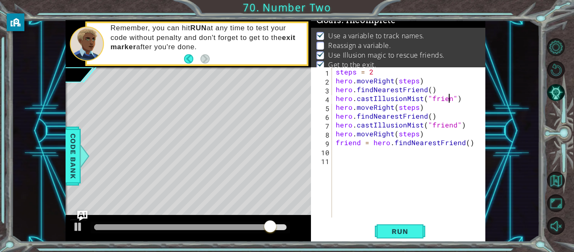
scroll to position [0, 8]
click at [376, 226] on button "Run" at bounding box center [400, 231] width 50 height 17
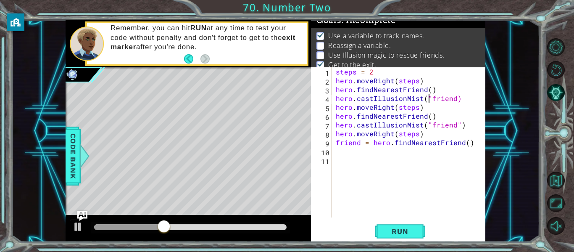
scroll to position [0, 7]
click at [390, 230] on span "Run" at bounding box center [399, 231] width 33 height 8
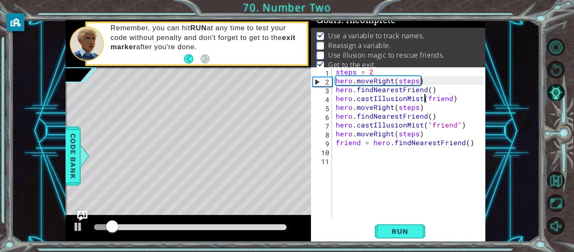
click at [429, 124] on div "steps = 2 hero . moveRight ( steps ) hero . findNearestFriend ( ) hero . castIl…" at bounding box center [411, 151] width 154 height 168
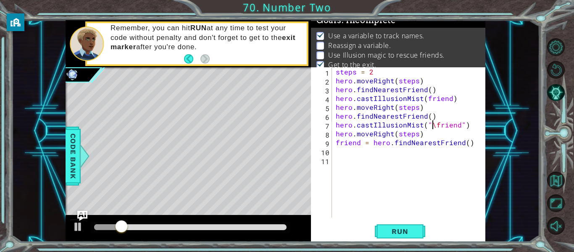
scroll to position [0, 6]
type textarea "hero.castIllusionMist(friend)"
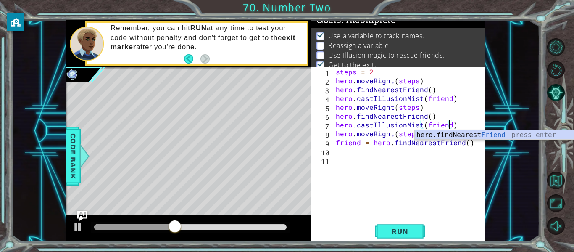
click at [450, 159] on div "steps = 2 hero . moveRight ( steps ) hero . findNearestFriend ( ) hero . castIl…" at bounding box center [411, 151] width 154 height 168
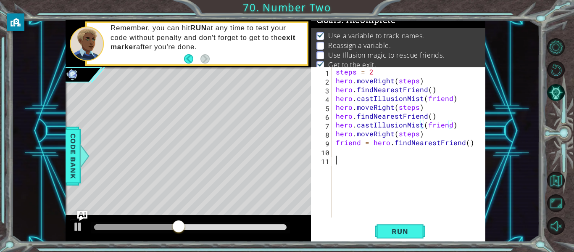
scroll to position [0, 0]
click at [372, 74] on div "steps = 2 hero . moveRight ( steps ) hero . findNearestFriend ( ) hero . castIl…" at bounding box center [411, 151] width 154 height 168
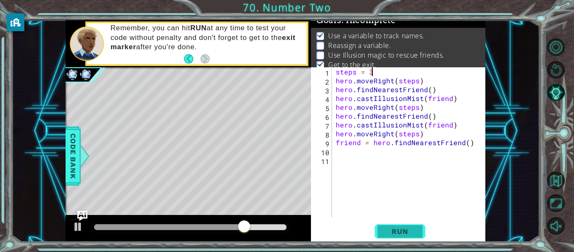
click at [393, 231] on span "Run" at bounding box center [399, 231] width 33 height 8
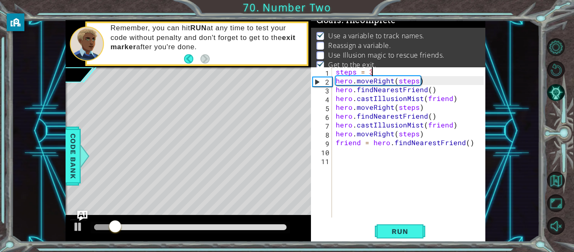
click at [380, 73] on div "steps = 3 hero . moveRight ( steps ) hero . findNearestFriend ( ) hero . castIl…" at bounding box center [411, 151] width 154 height 168
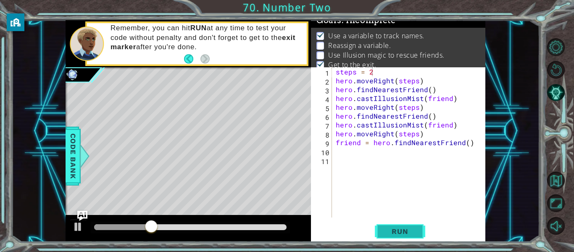
click at [390, 224] on button "Run" at bounding box center [400, 231] width 50 height 17
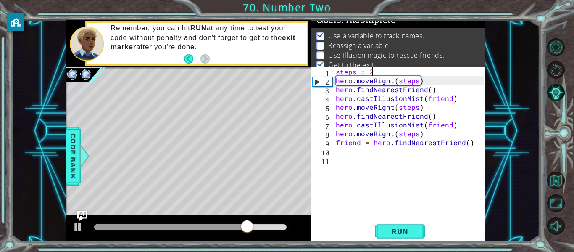
click at [446, 100] on div "steps = 2 hero . moveRight ( steps ) hero . findNearestFriend ( ) hero . castIl…" at bounding box center [411, 151] width 154 height 168
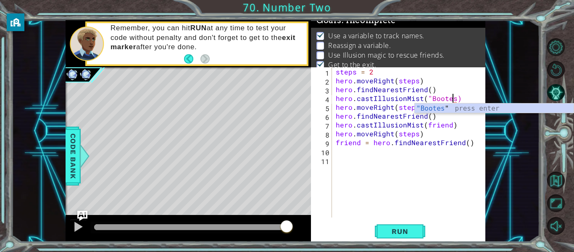
scroll to position [0, 8]
click at [447, 129] on div "steps = 2 hero . moveRight ( steps ) hero . findNearestFriend ( ) hero . castIl…" at bounding box center [411, 151] width 154 height 168
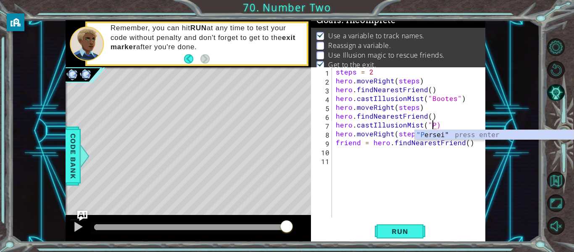
scroll to position [0, 6]
click at [448, 134] on div ""P ersei" press enter" at bounding box center [494, 145] width 159 height 30
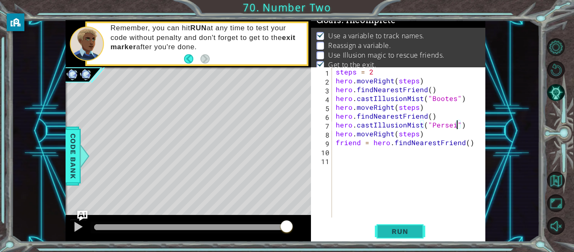
click at [418, 227] on button "Run" at bounding box center [400, 231] width 50 height 17
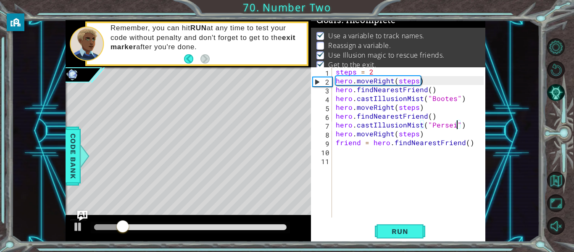
click at [464, 143] on div "steps = 2 hero . moveRight ( steps ) hero . findNearestFriend ( ) hero . castIl…" at bounding box center [411, 151] width 154 height 168
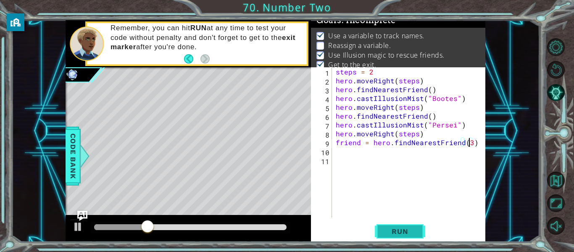
click at [400, 227] on span "Run" at bounding box center [399, 231] width 33 height 8
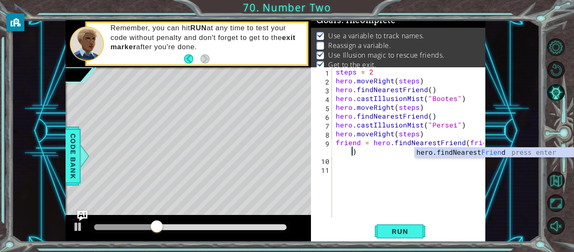
scroll to position [0, 9]
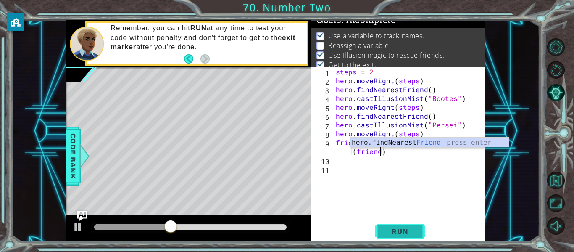
click at [418, 227] on button "Run" at bounding box center [400, 231] width 50 height 17
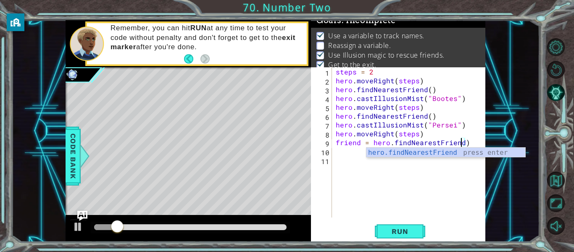
scroll to position [0, 7]
click at [395, 154] on div "hero.findNearestFr iend press enter" at bounding box center [445, 163] width 159 height 30
type textarea "friend = hero.findNearestFriend()"
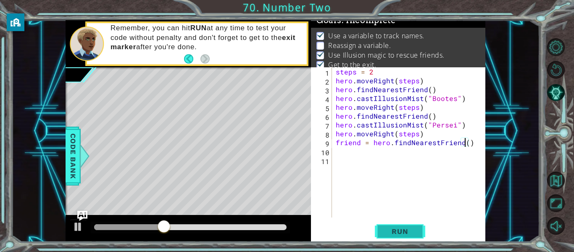
click at [394, 231] on span "Run" at bounding box center [399, 231] width 33 height 8
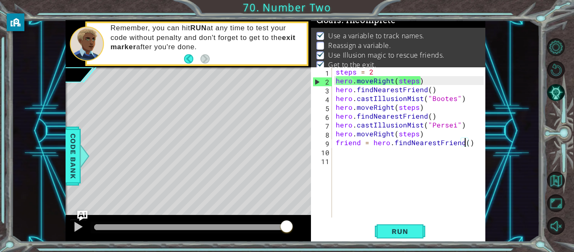
drag, startPoint x: 204, startPoint y: 226, endPoint x: 297, endPoint y: 226, distance: 93.3
click at [297, 226] on div at bounding box center [188, 228] width 245 height 27
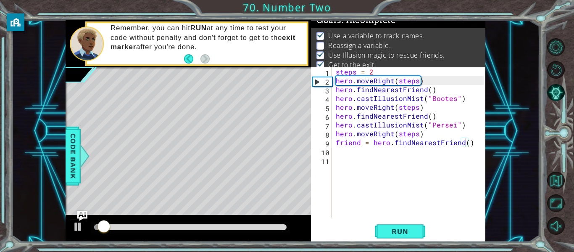
drag, startPoint x: 297, startPoint y: 226, endPoint x: 514, endPoint y: 210, distance: 217.9
click at [514, 210] on div "1 ההההההההההההההההההההההההההההההההההההההההההההההההההההההההההההההההההההההההההההה…" at bounding box center [275, 130] width 528 height 221
click at [381, 41] on p "Reassign a variable." at bounding box center [359, 45] width 63 height 9
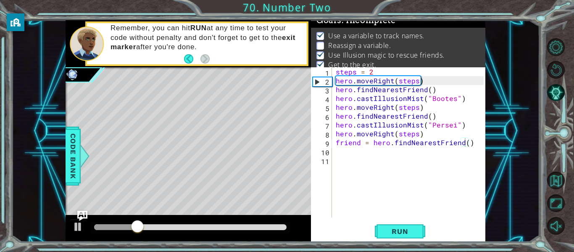
click at [381, 41] on p "Reassign a variable." at bounding box center [359, 45] width 63 height 9
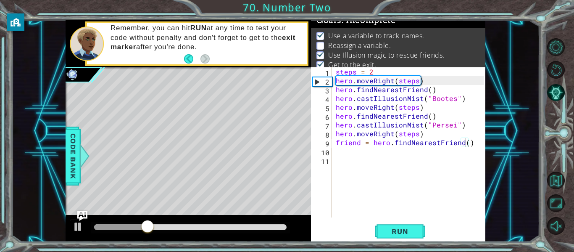
click at [381, 41] on p "Reassign a variable." at bounding box center [359, 45] width 63 height 9
click at [187, 55] on button "Back" at bounding box center [192, 58] width 16 height 9
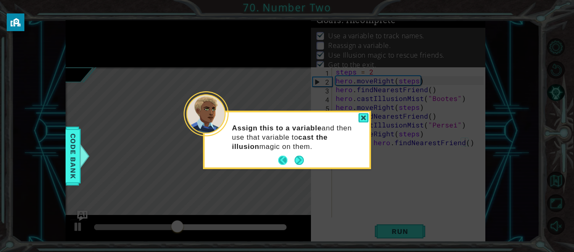
click at [281, 158] on button "Back" at bounding box center [286, 159] width 16 height 9
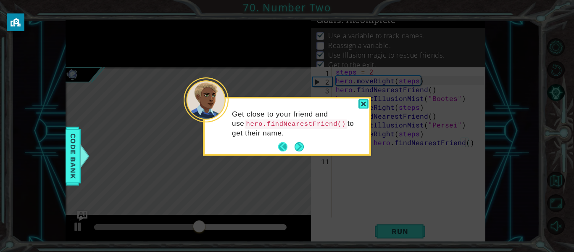
click at [279, 150] on button "Back" at bounding box center [286, 146] width 16 height 9
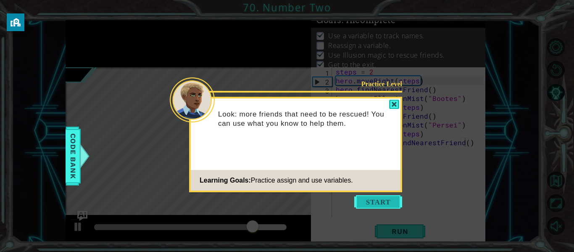
click at [366, 201] on button "Start" at bounding box center [378, 201] width 48 height 13
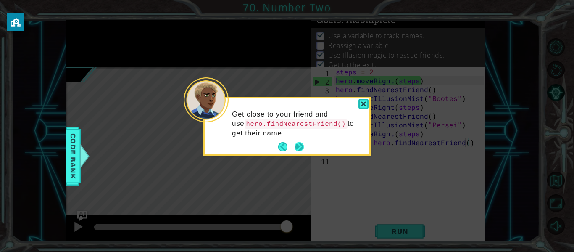
click at [299, 144] on button "Next" at bounding box center [299, 146] width 9 height 9
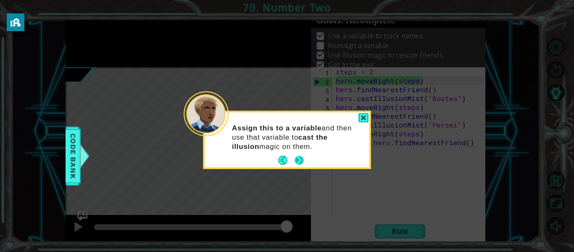
click at [298, 160] on button "Next" at bounding box center [299, 160] width 13 height 13
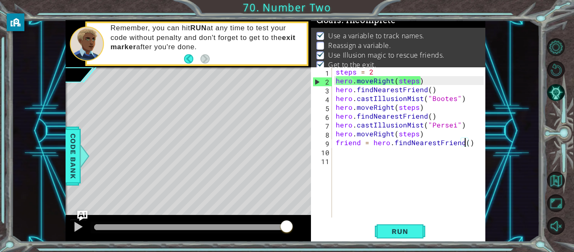
click at [345, 147] on div "steps = 2 hero . moveRight ( steps ) hero . findNearestFriend ( ) hero . castIl…" at bounding box center [411, 151] width 154 height 168
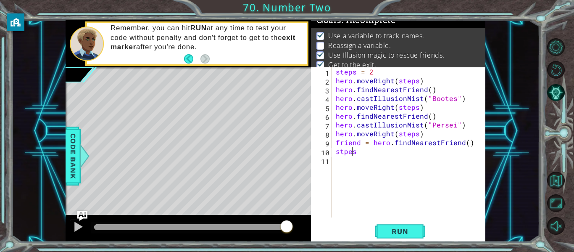
scroll to position [0, 0]
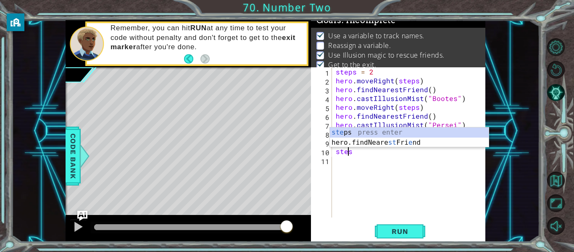
type textarea "steps"
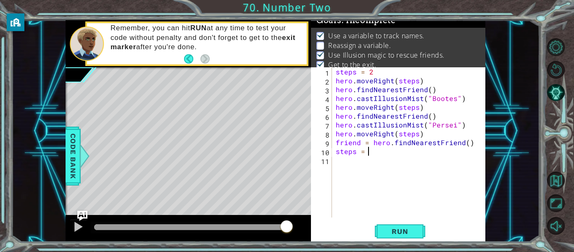
scroll to position [0, 2]
type textarea "steps = 3"
click at [390, 234] on span "Run" at bounding box center [399, 231] width 33 height 8
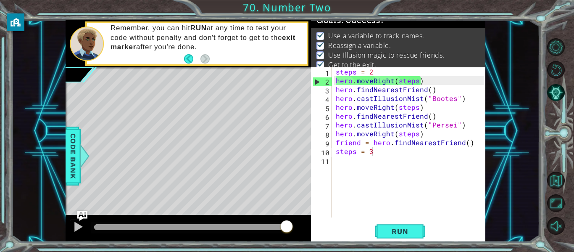
drag, startPoint x: 280, startPoint y: 226, endPoint x: 304, endPoint y: 229, distance: 24.3
click at [304, 229] on body "1 ההההההההההההההההההההההההההההההההההההההההההההההההההההההההההההההההההההההההההההה…" at bounding box center [287, 126] width 574 height 252
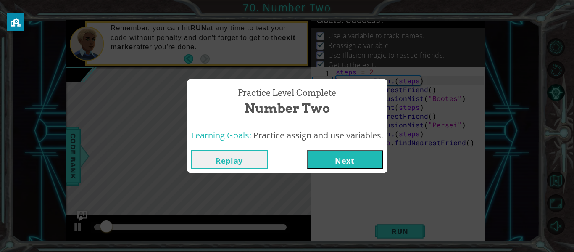
click at [324, 154] on button "Next" at bounding box center [345, 159] width 76 height 19
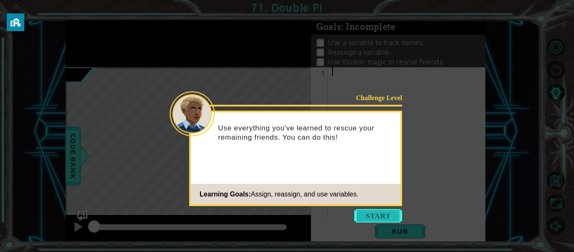
click at [370, 213] on button "Start" at bounding box center [378, 215] width 48 height 13
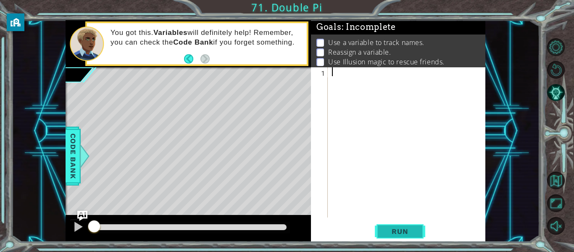
click at [410, 231] on span "Run" at bounding box center [399, 231] width 33 height 8
click at [188, 55] on button "Back" at bounding box center [192, 58] width 16 height 9
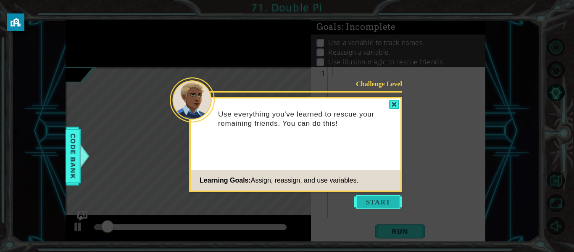
click at [380, 207] on button "Start" at bounding box center [378, 201] width 48 height 13
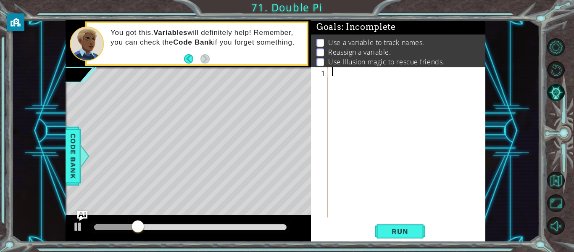
type textarea "u"
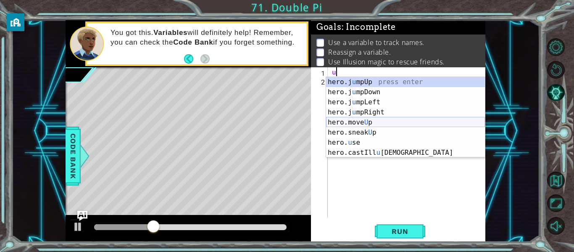
click at [364, 117] on div "hero.j u mpUp press enter hero.j u mpDown press enter hero.j u mpLeft press ent…" at bounding box center [405, 127] width 159 height 101
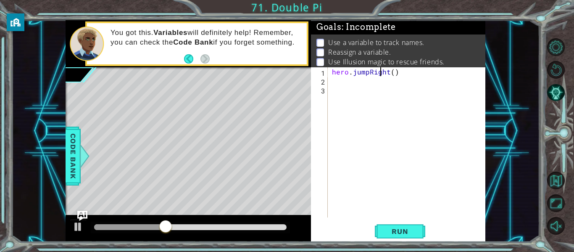
click at [382, 75] on div "hero . jumpRight ( )" at bounding box center [409, 151] width 158 height 168
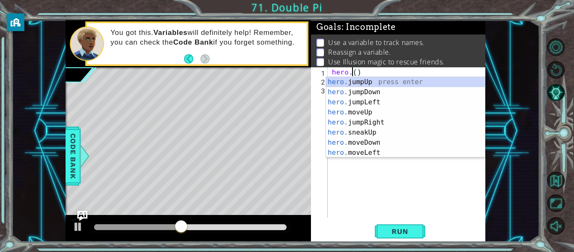
scroll to position [0, 2]
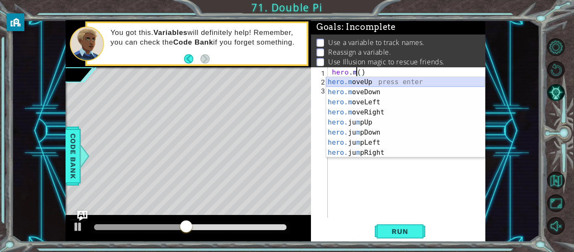
click at [382, 81] on div "hero.m oveUp press enter hero.m oveDown press enter hero.m oveLeft press enter …" at bounding box center [405, 127] width 159 height 101
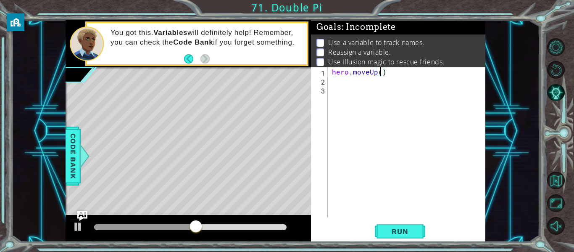
scroll to position [0, 3]
type textarea "hero.moveUp(2)"
click at [399, 232] on span "Run" at bounding box center [399, 231] width 33 height 8
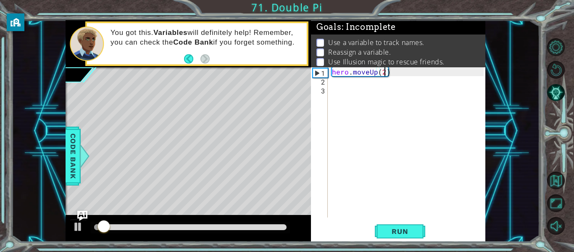
click at [333, 86] on div "hero . moveUp ( 2 )" at bounding box center [409, 151] width 158 height 168
click at [407, 74] on div "hero . moveUp ( 2 )" at bounding box center [409, 151] width 158 height 168
type textarea "h"
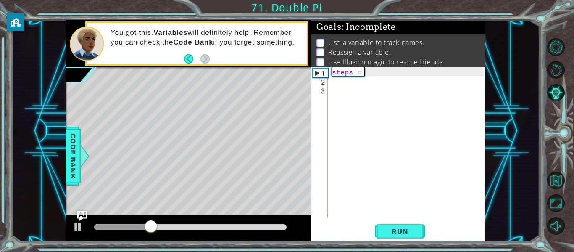
type textarea "steps = 2"
click at [388, 87] on div "steps = 2" at bounding box center [409, 151] width 158 height 168
click at [357, 72] on div "steps = 2" at bounding box center [409, 151] width 158 height 168
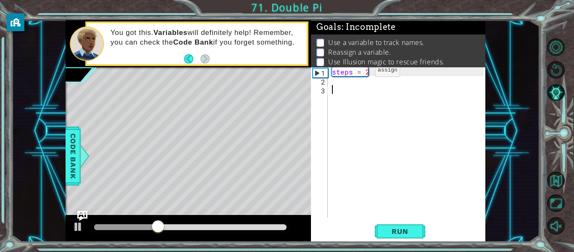
type textarea "steps = 2"
click at [337, 82] on div "steps = 2" at bounding box center [409, 151] width 158 height 168
click at [387, 231] on span "Run" at bounding box center [399, 231] width 33 height 8
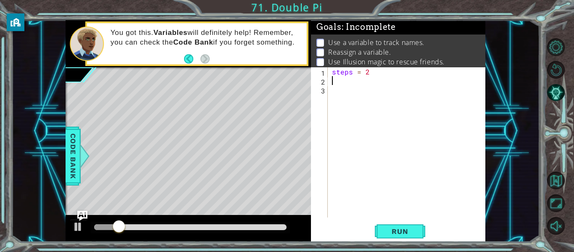
click at [374, 79] on div "steps = 2" at bounding box center [409, 151] width 158 height 168
type textarea "steps = 2"
type textarea "s"
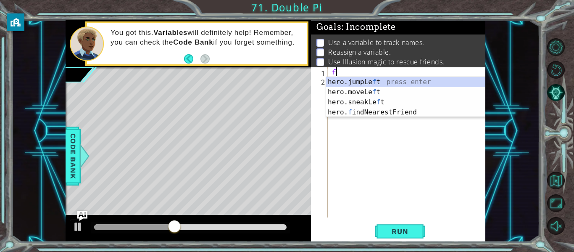
type textarea "fr"
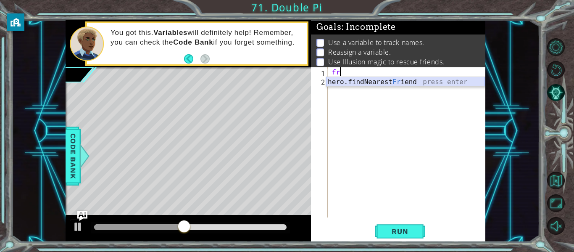
click at [379, 83] on div "hero.findNearest Fr iend press enter" at bounding box center [405, 92] width 159 height 30
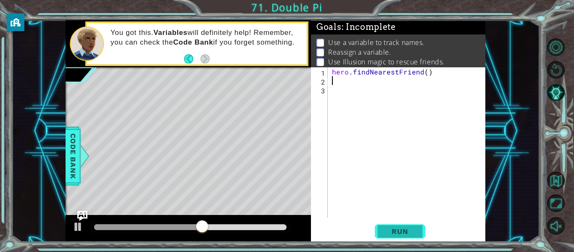
click at [411, 234] on span "Run" at bounding box center [399, 231] width 33 height 8
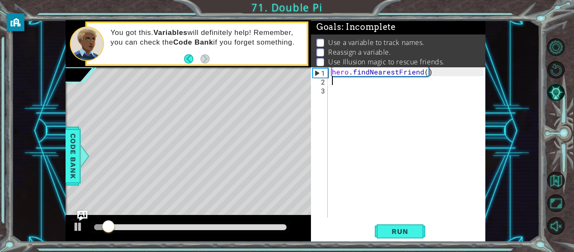
click at [337, 86] on div "hero . findNearestFriend ( )" at bounding box center [409, 151] width 158 height 168
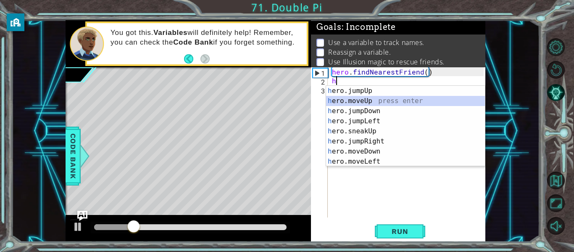
click at [335, 97] on div "h ero.jumpUp press enter h ero.moveUp press enter h ero.jumpDown press enter h …" at bounding box center [405, 136] width 159 height 101
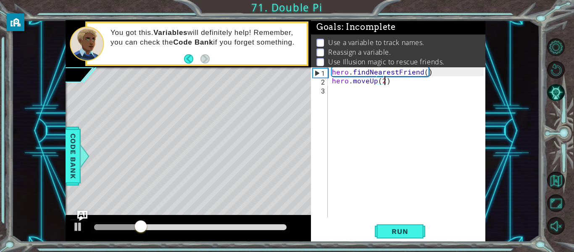
scroll to position [0, 3]
type textarea "hero.moveUp(2)"
click at [329, 91] on div "hero.moveUp(2) 1 2 3 hero . findNearestFriend ( ) hero . moveUp ( 2 ) ההההההההה…" at bounding box center [397, 142] width 173 height 150
click at [332, 89] on div "hero . findNearestFriend ( ) hero . moveUp ( 2 )" at bounding box center [409, 151] width 158 height 168
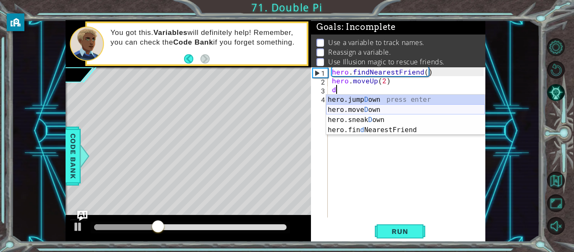
click at [349, 108] on div "hero.jump D own press enter hero.[PERSON_NAME] own press enter hero.sneak D own…" at bounding box center [405, 125] width 159 height 61
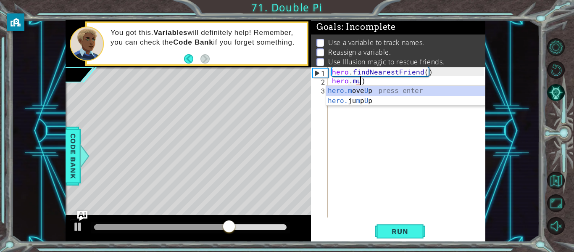
scroll to position [0, 2]
click at [377, 90] on div "hero.m ove U p press enter hero. ju m p U p press enter" at bounding box center [405, 106] width 159 height 40
type textarea "hero.moveUp(1))"
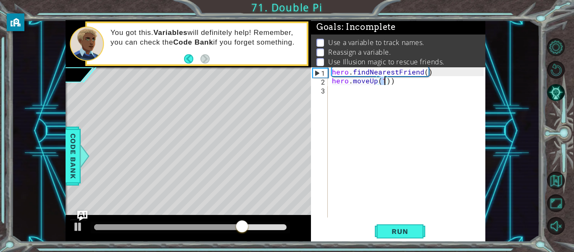
click at [400, 89] on div "hero . findNearestFriend ( ) hero . moveUp ( 1 ))" at bounding box center [409, 151] width 158 height 168
click at [384, 82] on div "hero . findNearestFriend ( ) hero . moveUp ( 1 )" at bounding box center [409, 151] width 158 height 168
type textarea "hero.moveUp(2)"
type textarea "r"
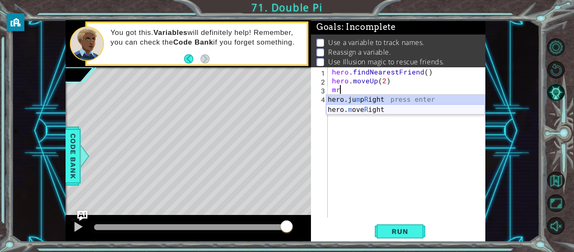
click at [392, 109] on div "hero.ju m p R ight press enter hero. m ove R ight press enter" at bounding box center [405, 115] width 159 height 40
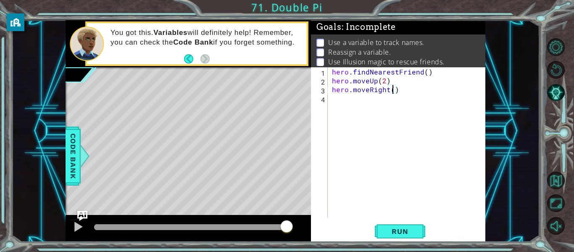
type textarea "hero.moveRight(3)"
click at [371, 108] on div "hero . findNearestFriend ( ) hero . moveUp ( 2 ) hero . moveRight ( 3 )" at bounding box center [409, 151] width 158 height 168
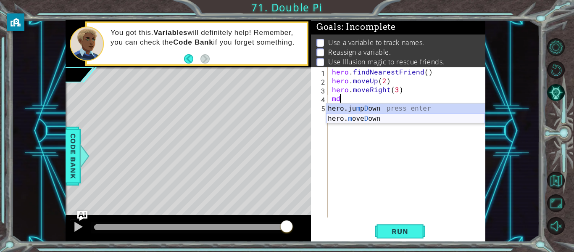
click at [370, 117] on div "hero.ju m p D own press enter hero. m ove D own press enter" at bounding box center [405, 123] width 159 height 40
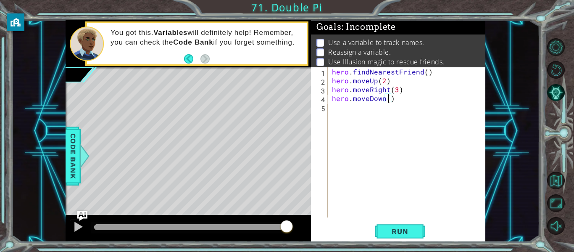
type textarea "hero.moveDown(2)"
click at [371, 108] on div "hero . findNearestFriend ( ) hero . moveUp ( 2 ) hero . moveRight ( 3 ) hero . …" at bounding box center [409, 151] width 158 height 168
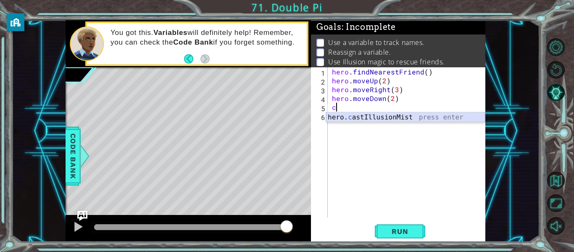
click at [379, 115] on div "hero. c astIllusionMist press enter" at bounding box center [405, 127] width 159 height 30
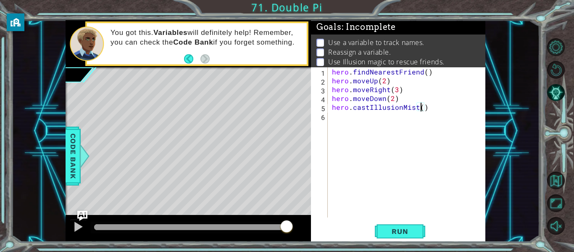
click at [380, 219] on div "hero.castIllusionMist() 1 2 3 4 5 6 hero . findNearestFriend ( ) hero . moveUp …" at bounding box center [398, 154] width 174 height 174
click at [388, 234] on span "Run" at bounding box center [399, 231] width 33 height 8
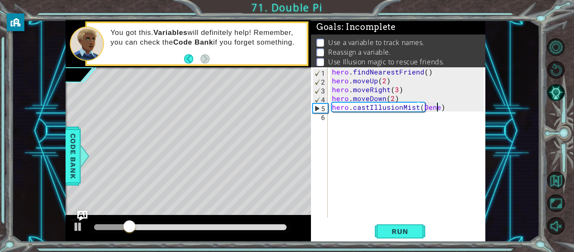
scroll to position [0, 7]
click at [400, 236] on button "Run" at bounding box center [400, 231] width 50 height 17
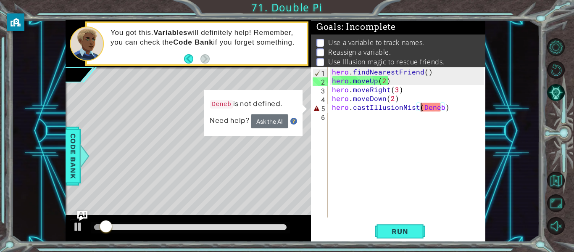
click at [421, 103] on div "hero . findNearestFriend ( ) hero . moveUp ( 2 ) hero . moveRight ( 3 ) hero . …" at bounding box center [409, 151] width 158 height 168
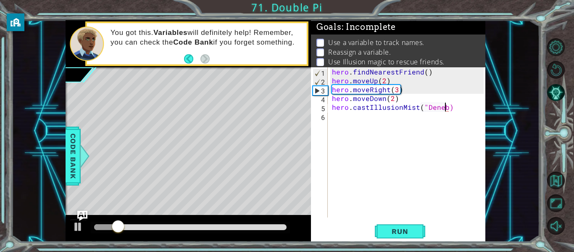
scroll to position [0, 7]
click at [400, 99] on div "hero . findNearestFriend ( ) hero . moveUp ( 2 ) hero . moveRight ( 3 ) hero . …" at bounding box center [409, 151] width 158 height 168
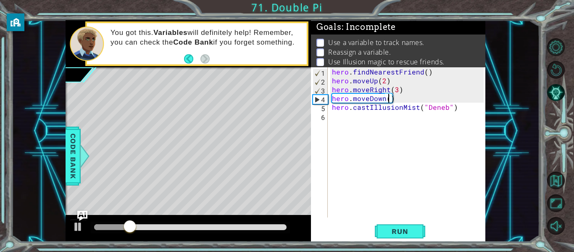
scroll to position [0, 4]
click at [401, 232] on span "Run" at bounding box center [399, 231] width 33 height 8
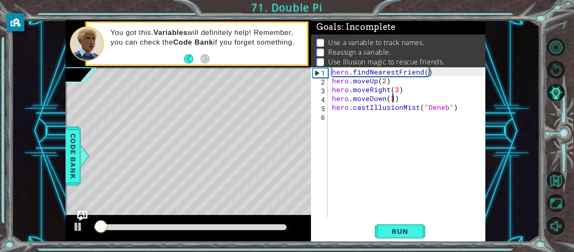
click at [397, 91] on div "hero . findNearestFriend ( ) hero . moveUp ( 2 ) hero . moveRight ( 3 ) hero . …" at bounding box center [409, 151] width 158 height 168
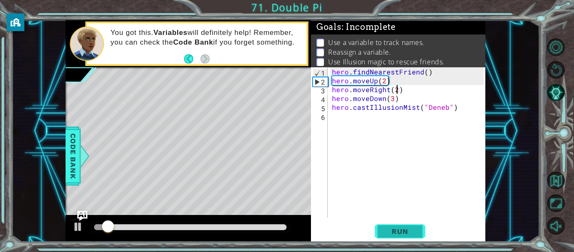
click at [404, 233] on span "Run" at bounding box center [399, 231] width 33 height 8
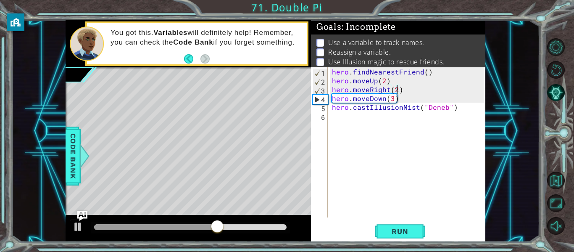
click at [390, 100] on div "hero . findNearestFriend ( ) hero . moveUp ( 2 ) hero . moveRight ( 2 ) hero . …" at bounding box center [409, 151] width 158 height 168
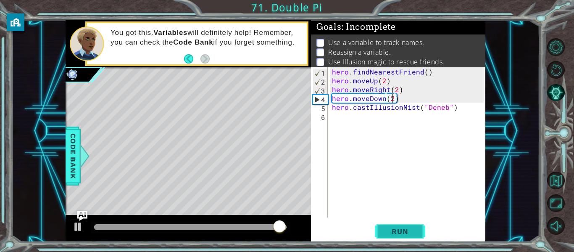
type textarea "hero.moveDown(2)"
click at [404, 233] on span "Run" at bounding box center [399, 231] width 33 height 8
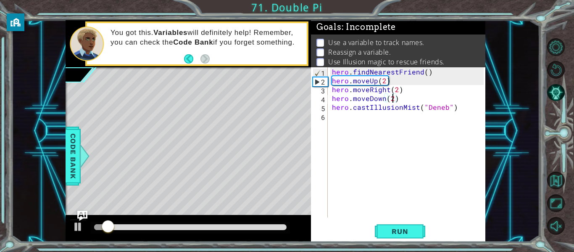
click at [343, 121] on div "hero . findNearestFriend ( ) hero . moveUp ( 2 ) hero . moveRight ( 2 ) hero . …" at bounding box center [409, 151] width 158 height 168
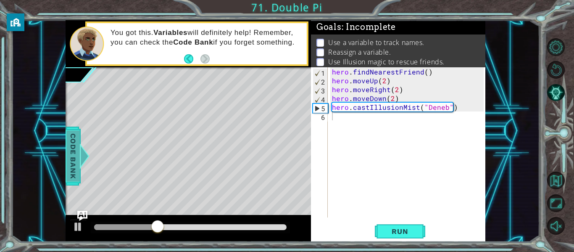
click at [74, 144] on span "Code Bank" at bounding box center [72, 155] width 13 height 51
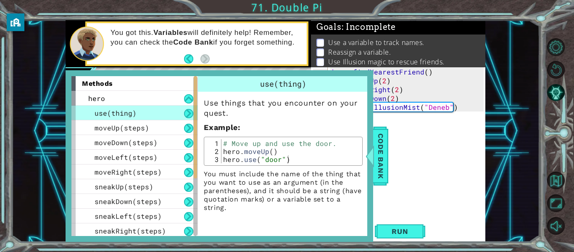
click at [187, 113] on button at bounding box center [188, 113] width 9 height 9
click at [186, 99] on button at bounding box center [188, 98] width 9 height 9
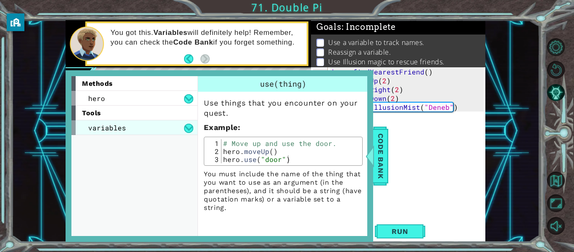
click at [184, 122] on div "variables" at bounding box center [134, 127] width 126 height 15
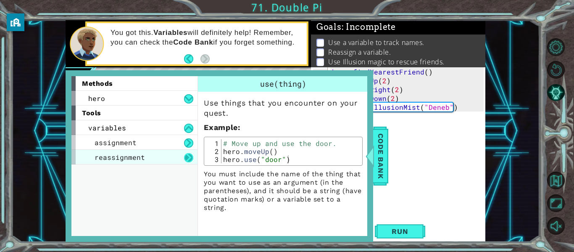
click at [189, 158] on button at bounding box center [188, 157] width 9 height 9
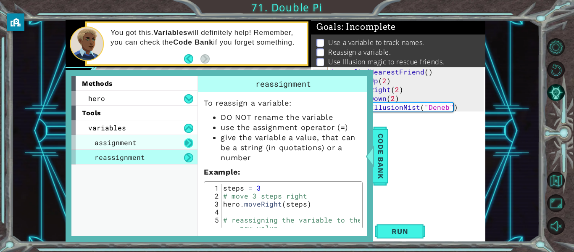
click at [185, 141] on button at bounding box center [188, 142] width 9 height 9
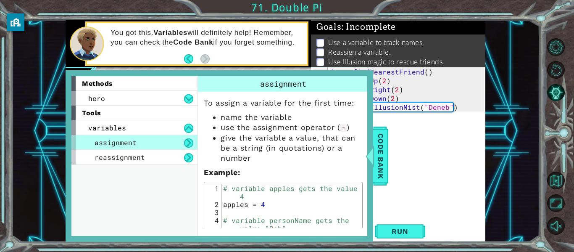
click at [163, 145] on div "assignment" at bounding box center [134, 142] width 126 height 15
click at [321, 145] on li "give the variable a value, that can be a string (in quotations) or a number" at bounding box center [292, 148] width 142 height 30
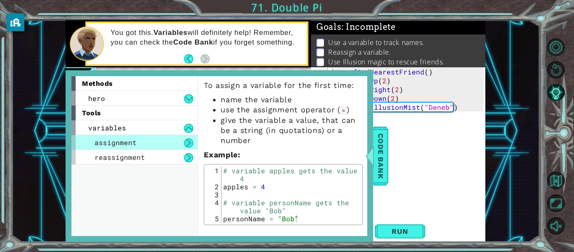
scroll to position [19, 0]
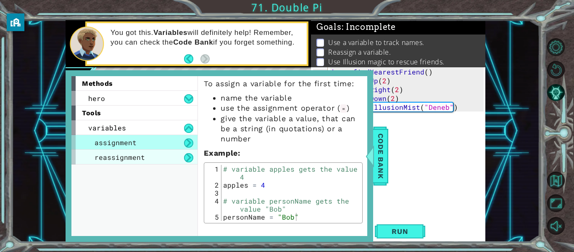
click at [135, 160] on span "reassignment" at bounding box center [120, 157] width 50 height 9
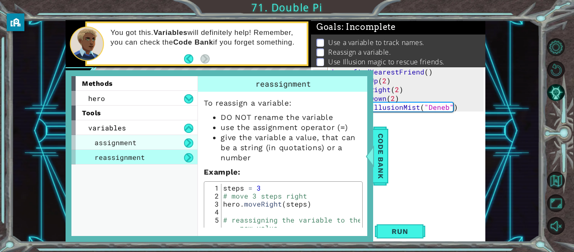
click at [150, 144] on div "assignment" at bounding box center [134, 142] width 126 height 15
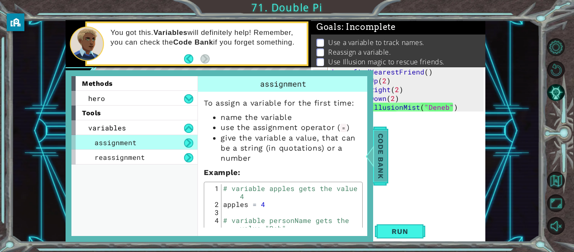
click at [377, 168] on span "Code Bank" at bounding box center [380, 155] width 13 height 51
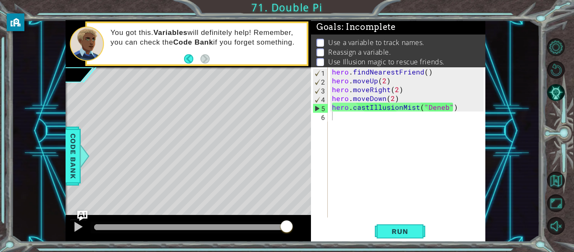
click at [335, 117] on div "hero . findNearestFriend ( ) hero . moveUp ( 2 ) hero . moveRight ( 2 ) hero . …" at bounding box center [409, 151] width 158 height 168
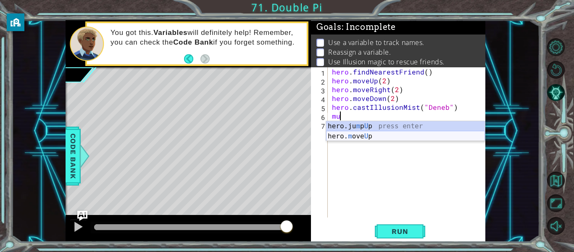
click at [353, 137] on div "hero.ju m p U p press enter hero. m ove U p press enter" at bounding box center [405, 141] width 159 height 40
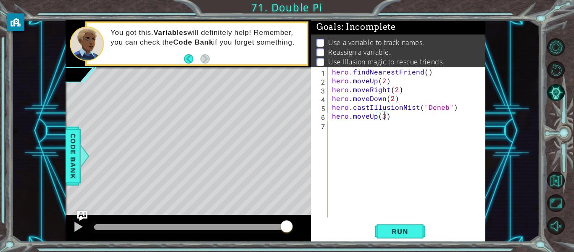
scroll to position [0, 3]
type textarea "hero.moveUp(3)"
click at [398, 225] on button "Run" at bounding box center [400, 231] width 50 height 17
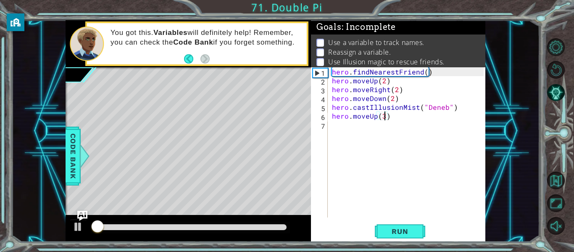
click at [354, 125] on div "hero . findNearestFriend ( ) hero . moveUp ( 2 ) hero . moveRight ( 2 ) hero . …" at bounding box center [409, 151] width 158 height 168
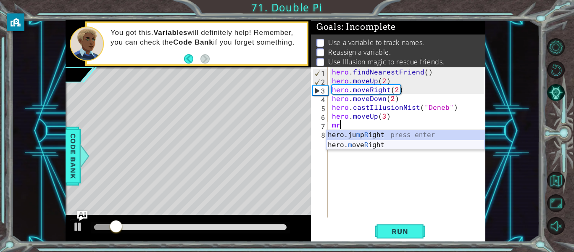
click at [366, 146] on div "hero.ju m p R ight press enter hero. m ove R ight press enter" at bounding box center [405, 150] width 159 height 40
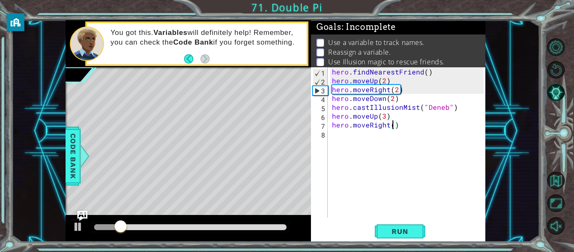
type textarea "hero.moveRight(3)"
click at [350, 138] on div "hero . findNearestFriend ( ) hero . moveUp ( 2 ) hero . moveRight ( 2 ) hero . …" at bounding box center [409, 151] width 158 height 168
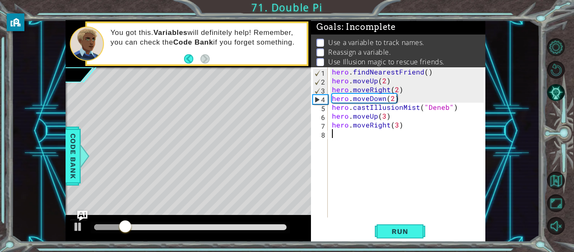
scroll to position [0, 0]
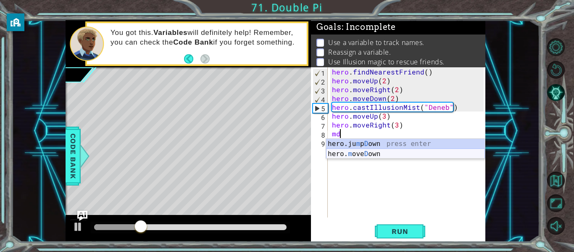
click at [365, 153] on div "hero.ju m p D own press enter hero. m ove D own press enter" at bounding box center [405, 159] width 159 height 40
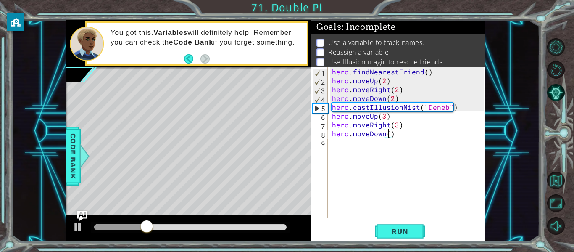
scroll to position [0, 4]
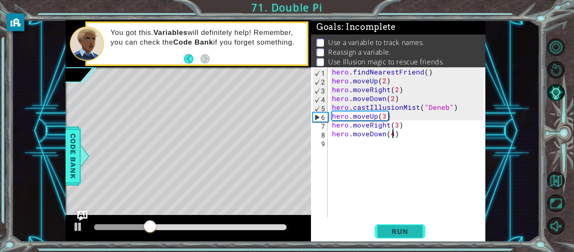
click at [402, 232] on span "Run" at bounding box center [399, 231] width 33 height 8
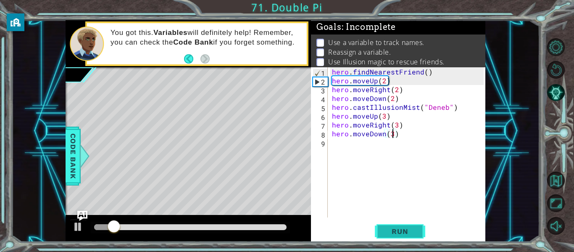
type textarea "hero.moveDown(3)"
click at [400, 225] on button "Run" at bounding box center [400, 231] width 50 height 17
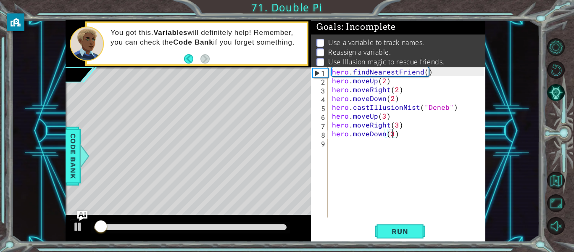
click at [364, 143] on div "hero . findNearestFriend ( ) hero . moveUp ( 2 ) hero . moveRight ( 2 ) hero . …" at bounding box center [409, 151] width 158 height 168
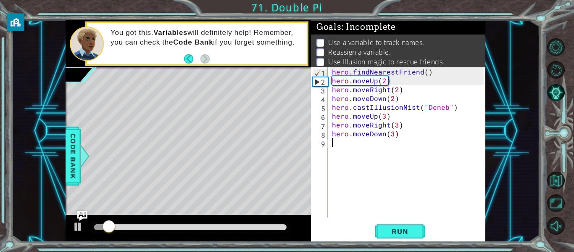
type textarea "f"
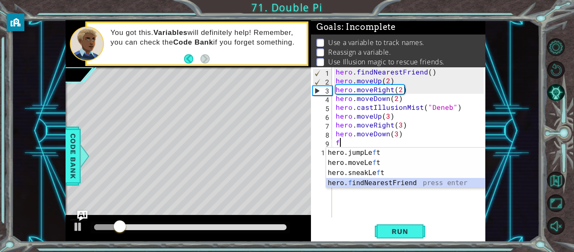
click at [373, 179] on div "hero.jumpLe f t press enter hero.moveLe f t press enter hero.sneakLe f t press …" at bounding box center [405, 178] width 159 height 61
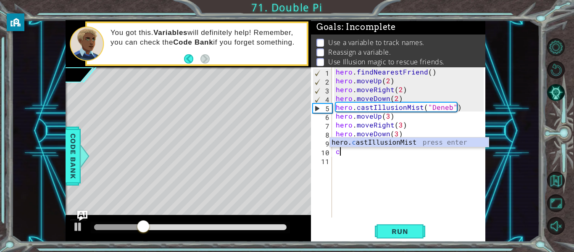
click at [364, 145] on div "hero. c astIllusionMist press enter" at bounding box center [409, 152] width 159 height 30
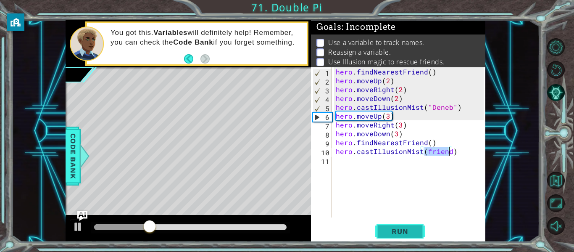
click at [409, 232] on span "Run" at bounding box center [399, 231] width 33 height 8
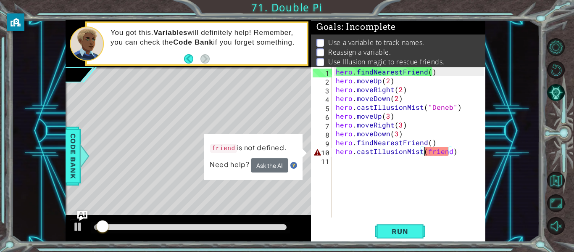
click at [426, 153] on div "hero . findNearestFriend ( ) hero . moveUp ( 2 ) hero . moveRight ( 2 ) hero . …" at bounding box center [411, 151] width 154 height 168
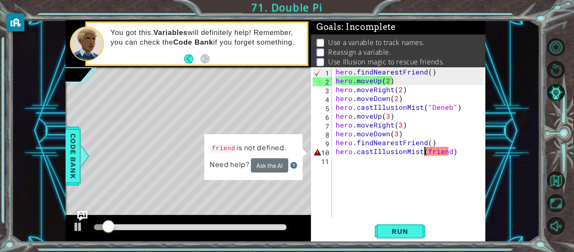
click at [440, 74] on div "hero . findNearestFriend ( ) hero . moveUp ( 2 ) hero . moveRight ( 2 ) hero . …" at bounding box center [411, 151] width 154 height 168
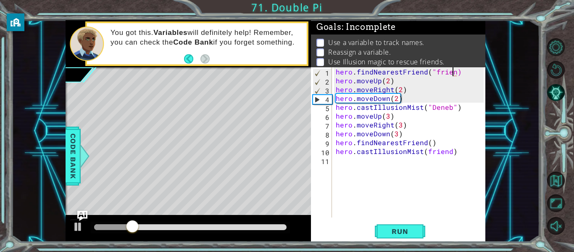
scroll to position [0, 8]
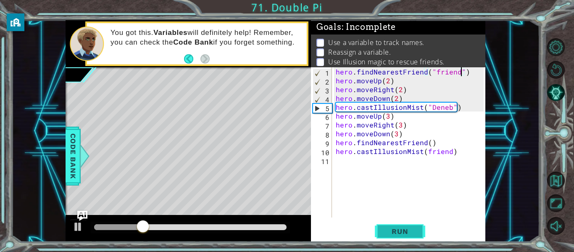
click at [408, 235] on span "Run" at bounding box center [399, 231] width 33 height 8
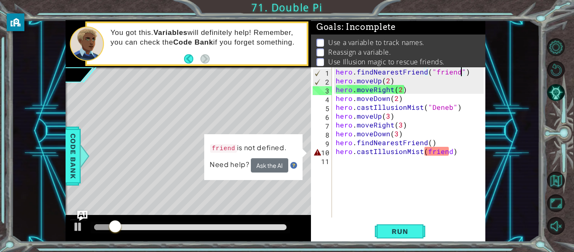
click at [426, 149] on div "hero . findNearestFriend ( "friend" ) hero . moveUp ( 2 ) hero . moveRight ( 2 …" at bounding box center [411, 151] width 154 height 168
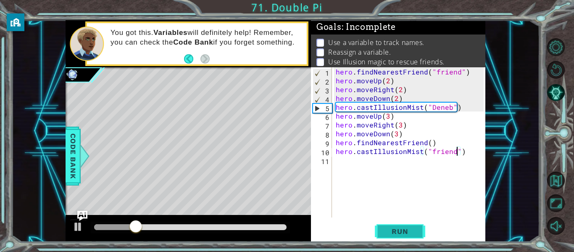
click at [379, 233] on button "Run" at bounding box center [400, 231] width 50 height 17
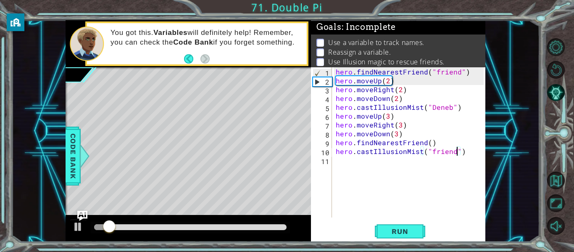
click at [458, 70] on div "hero . findNearestFriend ( "friend" ) hero . moveUp ( 2 ) hero . moveRight ( 2 …" at bounding box center [411, 151] width 154 height 168
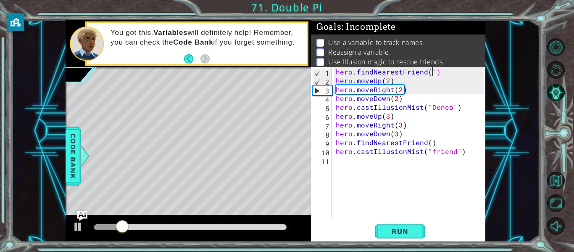
scroll to position [0, 5]
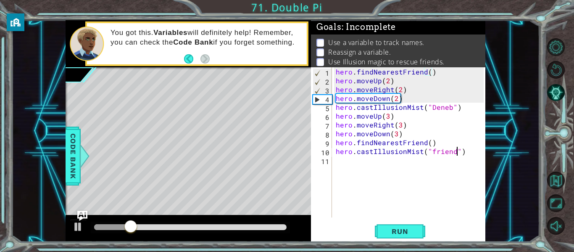
click at [458, 152] on div "hero . findNearestFriend ( ) hero . moveUp ( 2 ) hero . moveRight ( 2 ) hero . …" at bounding box center [411, 151] width 154 height 168
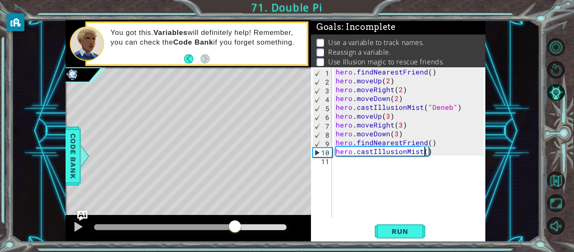
click at [239, 225] on div at bounding box center [190, 227] width 192 height 6
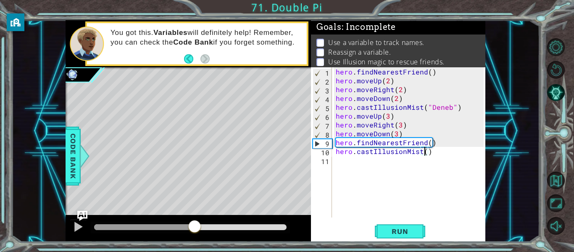
drag, startPoint x: 240, startPoint y: 225, endPoint x: 196, endPoint y: 227, distance: 43.3
click at [196, 227] on div at bounding box center [194, 226] width 15 height 15
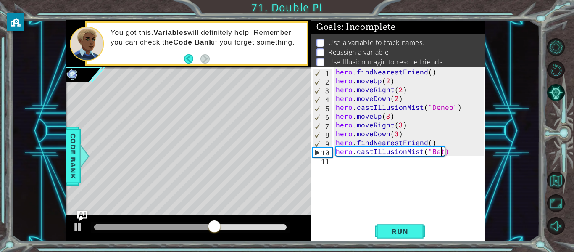
scroll to position [0, 7]
type textarea "hero.castIllusionMist("Beta")"
click at [398, 218] on div "hero.castIllusionMist("Beta") 1 2 3 4 5 6 7 8 9 10 11 hero . findNearestFriend …" at bounding box center [398, 154] width 174 height 174
click at [401, 226] on button "Run" at bounding box center [400, 231] width 50 height 17
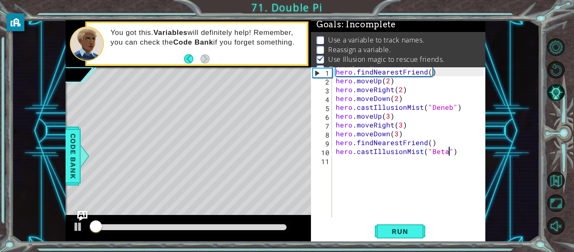
scroll to position [7, 0]
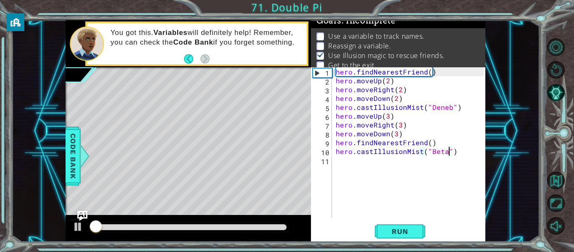
click at [354, 166] on div "hero . findNearestFriend ( ) hero . moveUp ( 2 ) hero . moveRight ( 2 ) hero . …" at bounding box center [411, 151] width 154 height 168
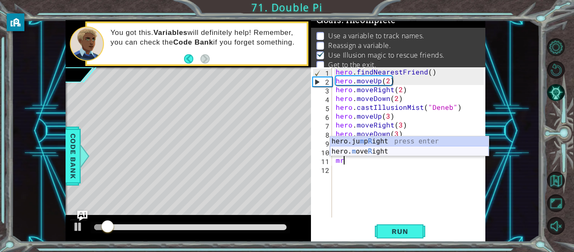
click at [379, 150] on div "hero.ju m p R ight press enter hero. m ove R ight press enter" at bounding box center [409, 156] width 159 height 40
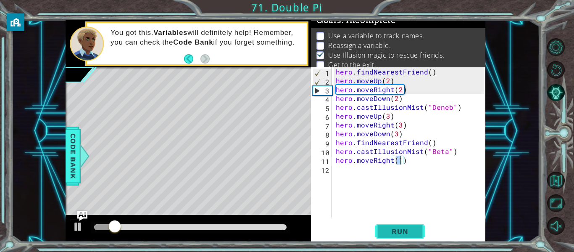
type textarea "hero.moveRight(1)"
click at [405, 230] on span "Run" at bounding box center [399, 231] width 33 height 8
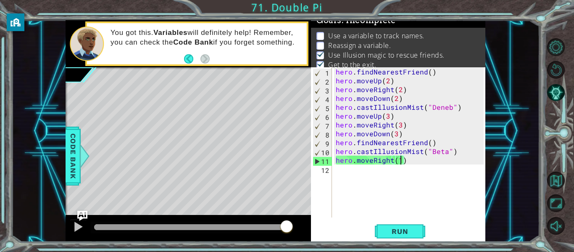
click at [335, 170] on div "hero . findNearestFriend ( ) hero . moveUp ( 2 ) hero . moveRight ( 2 ) hero . …" at bounding box center [411, 151] width 154 height 168
click at [72, 157] on span "Code Bank" at bounding box center [72, 155] width 13 height 51
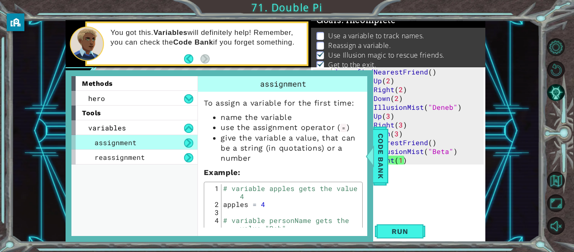
type textarea "apples = 4"
click at [319, 204] on div "# variable apples gets the value 4 apples = 4 # variable personName gets the va…" at bounding box center [290, 224] width 139 height 80
type textarea "personName = "[PERSON_NAME]""
click at [386, 176] on span "Code Bank" at bounding box center [380, 155] width 13 height 51
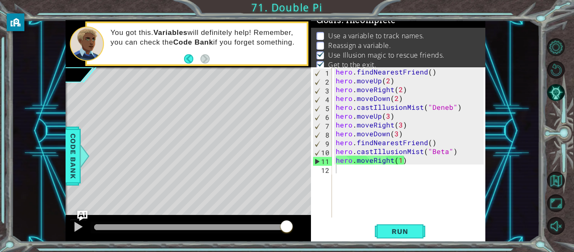
click at [369, 177] on div "hero . findNearestFriend ( ) hero . moveUp ( 2 ) hero . moveRight ( 2 ) hero . …" at bounding box center [411, 151] width 154 height 168
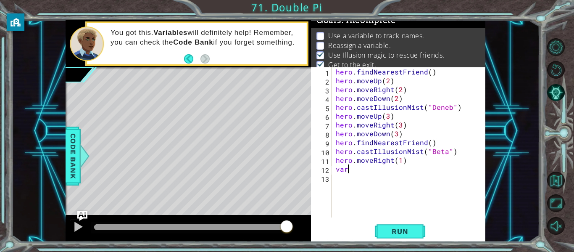
scroll to position [0, 0]
type textarea "var"
click at [67, 156] on span "Code Bank" at bounding box center [72, 155] width 13 height 51
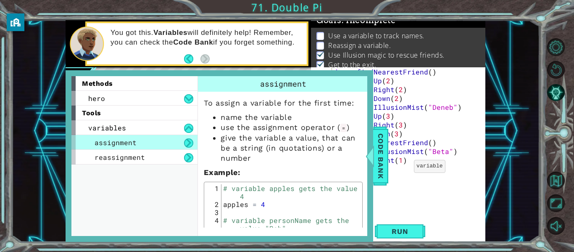
click at [420, 185] on div "hero . findNearestFriend ( ) hero . moveUp ( 2 ) hero . moveRight ( 2 ) hero . …" at bounding box center [411, 151] width 154 height 168
type textarea "i"
type textarea "v"
type textarea "he"
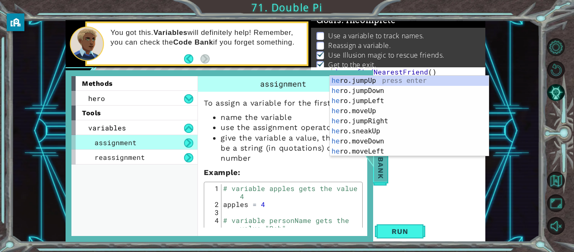
scroll to position [0, 0]
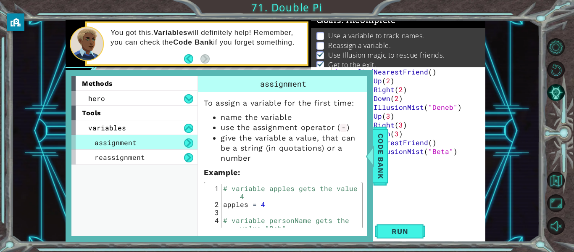
click at [397, 201] on div "hero . findNearestFriend ( ) hero . moveUp ( 2 ) hero . moveRight ( 2 ) hero . …" at bounding box center [411, 151] width 154 height 168
click at [380, 180] on span "Code Bank" at bounding box center [380, 155] width 13 height 51
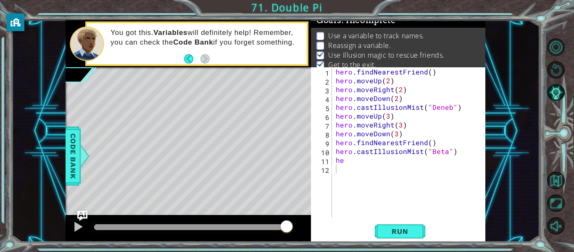
click at [354, 157] on div "hero . findNearestFriend ( ) hero . moveUp ( 2 ) hero . moveRight ( 2 ) hero . …" at bounding box center [411, 151] width 154 height 168
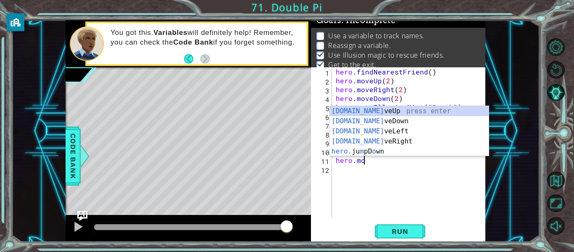
scroll to position [0, 2]
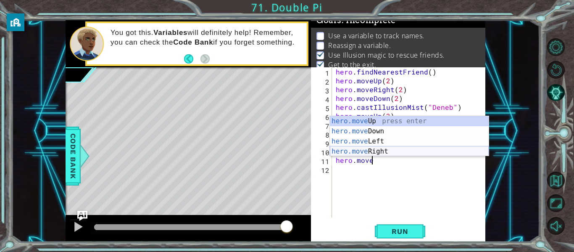
click at [350, 149] on div "hero.move Up press enter hero.move Down press enter hero.move Left press enter …" at bounding box center [409, 146] width 159 height 61
type textarea "hero.moveRight(1)"
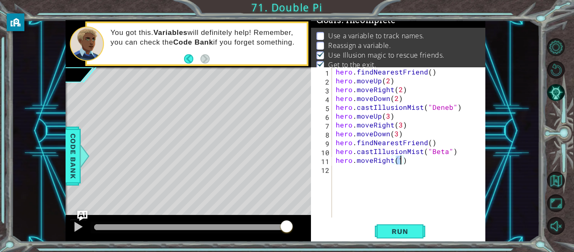
click at [380, 171] on div "hero . findNearestFriend ( ) hero . moveUp ( 2 ) hero . moveRight ( 2 ) hero . …" at bounding box center [411, 151] width 154 height 168
click at [391, 132] on div "hero . findNearestFriend ( ) hero . moveUp ( 2 ) hero . moveRight ( 2 ) hero . …" at bounding box center [411, 151] width 154 height 168
type textarea "hero.moveRight(1)"
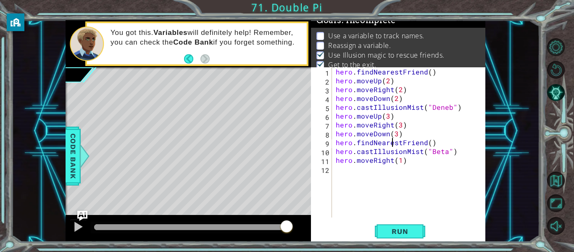
scroll to position [0, 0]
type textarea "#"
click at [76, 166] on span "Code Bank" at bounding box center [72, 155] width 13 height 51
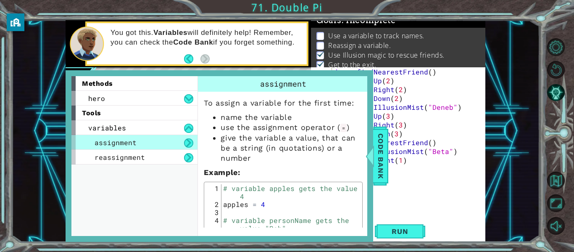
click at [410, 177] on div "hero . findNearestFriend ( ) hero . moveUp ( 2 ) hero . moveRight ( 2 ) hero . …" at bounding box center [411, 151] width 154 height 168
type textarea "#"
click at [378, 169] on span "Code Bank" at bounding box center [380, 155] width 13 height 51
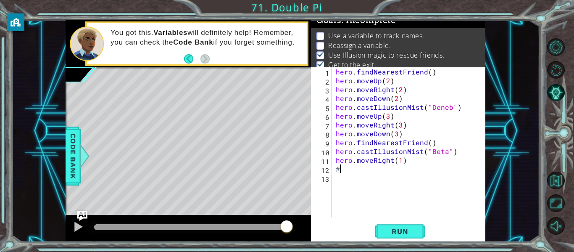
click at [361, 170] on div "hero . findNearestFriend ( ) hero . moveUp ( 2 ) hero . moveRight ( 2 ) hero . …" at bounding box center [411, 151] width 154 height 168
click at [69, 142] on span "Code Bank" at bounding box center [72, 155] width 13 height 51
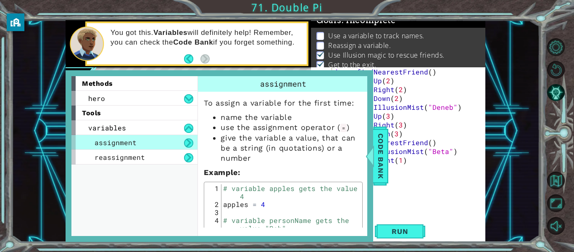
click at [395, 171] on div "hero . findNearestFriend ( ) hero . moveUp ( 2 ) hero . moveRight ( 2 ) hero . …" at bounding box center [411, 151] width 154 height 168
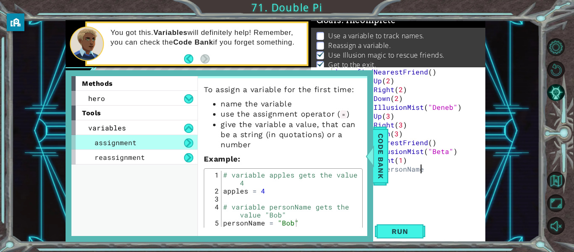
scroll to position [19, 0]
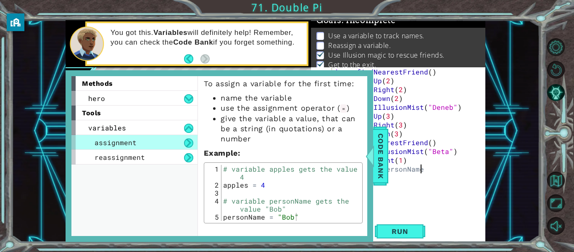
click at [426, 172] on div "hero . findNearestFriend ( ) hero . moveUp ( 2 ) hero . moveRight ( 2 ) hero . …" at bounding box center [411, 151] width 154 height 168
type textarea "# variable personName gets the value '"
click at [382, 171] on span "Code Bank" at bounding box center [380, 155] width 13 height 51
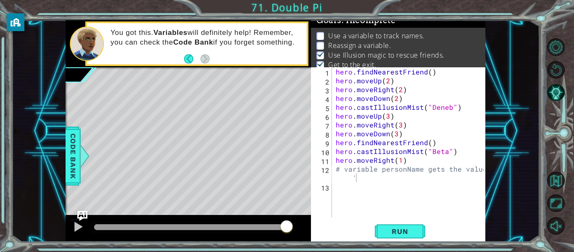
click at [373, 184] on div "hero . findNearestFriend ( ) hero . moveUp ( 2 ) hero . moveRight ( 2 ) hero . …" at bounding box center [411, 151] width 154 height 168
type textarea "# variable personName gets the value "Beta""
click at [394, 232] on span "Run" at bounding box center [399, 231] width 33 height 8
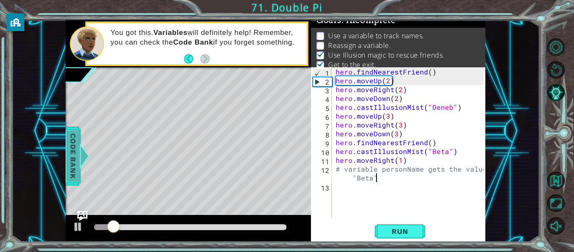
click at [74, 140] on span "Code Bank" at bounding box center [72, 155] width 13 height 51
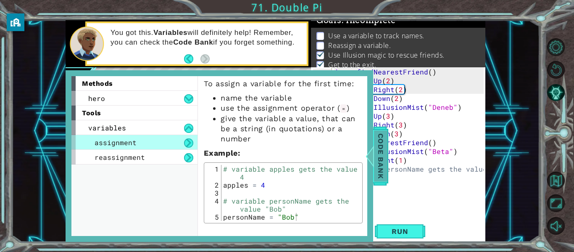
click at [379, 161] on span "Code Bank" at bounding box center [380, 155] width 13 height 51
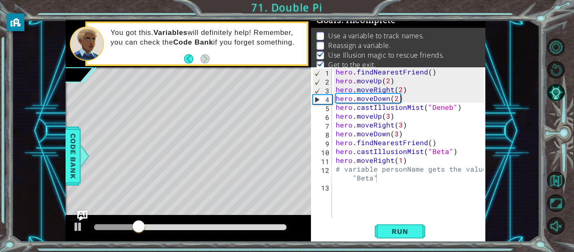
click at [358, 190] on div "hero . findNearestFriend ( ) hero . moveUp ( 2 ) hero . moveRight ( 2 ) hero . …" at bounding box center [411, 151] width 154 height 168
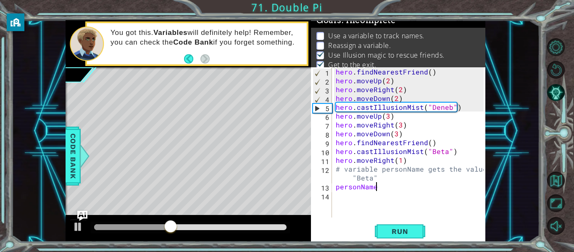
scroll to position [0, 2]
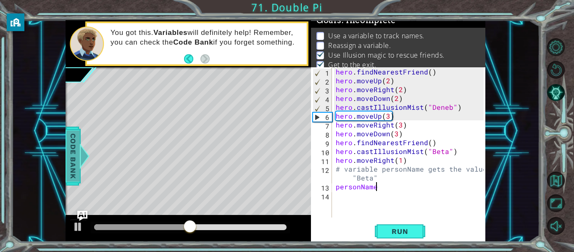
click at [71, 142] on span "Code Bank" at bounding box center [72, 155] width 13 height 51
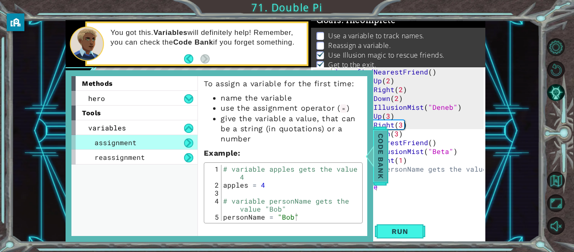
click at [382, 165] on span "Code Bank" at bounding box center [380, 155] width 13 height 51
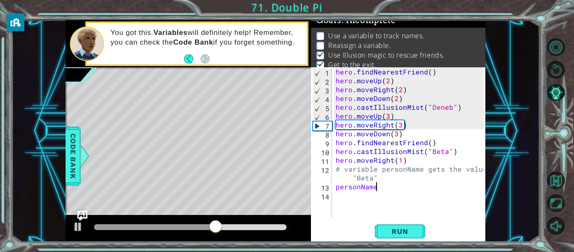
click at [390, 183] on div "hero . findNearestFriend ( ) hero . moveUp ( 2 ) hero . moveRight ( 2 ) hero . …" at bounding box center [411, 151] width 154 height 168
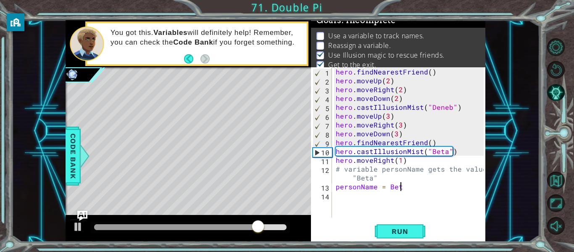
scroll to position [0, 4]
click at [407, 230] on span "Run" at bounding box center [399, 231] width 33 height 8
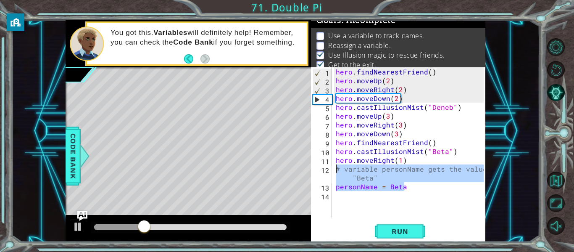
drag, startPoint x: 419, startPoint y: 187, endPoint x: 331, endPoint y: 169, distance: 89.3
click at [331, 169] on div "personName = Beta 1 2 3 4 5 6 7 8 9 10 11 12 13 14 hero . findNearestFriend ( )…" at bounding box center [397, 142] width 173 height 150
type textarea "# variable personName gets the value "Beta" personName = Beta"
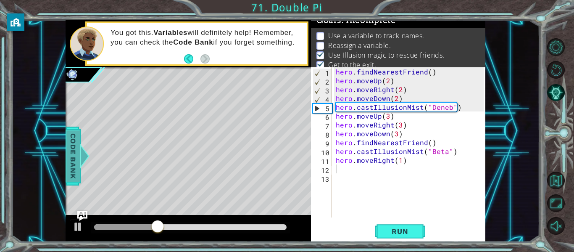
click at [80, 143] on div at bounding box center [84, 155] width 11 height 25
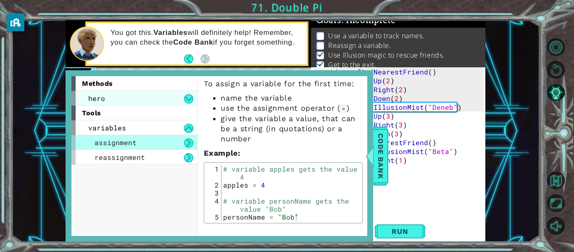
click at [134, 95] on div "hero" at bounding box center [134, 98] width 126 height 15
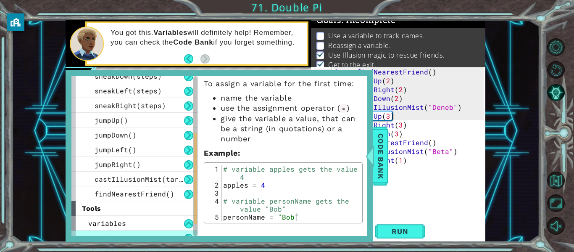
scroll to position [128, 0]
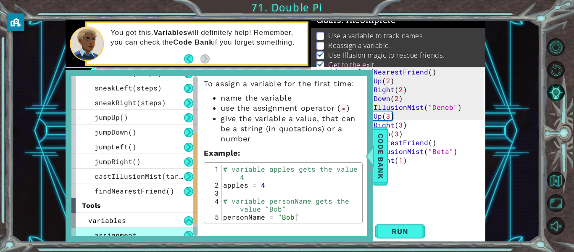
drag, startPoint x: 195, startPoint y: 135, endPoint x: 200, endPoint y: 194, distance: 59.0
click at [200, 194] on div "methods hero use(thing) moveUp(steps) moveDown(steps) moveLeft(steps) moveRight…" at bounding box center [219, 156] width 296 height 160
click at [141, 187] on span "findNearestFriend()" at bounding box center [135, 190] width 80 height 9
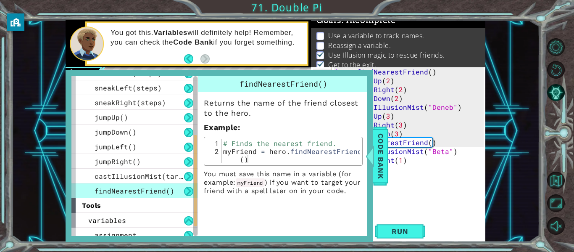
type textarea "myFriend = hero.findNearestFriend()"
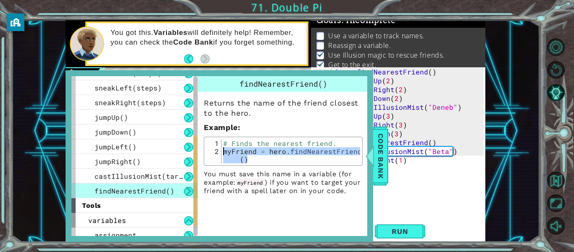
drag, startPoint x: 257, startPoint y: 161, endPoint x: 219, endPoint y: 150, distance: 40.2
click at [219, 150] on div "myFriend = hero.findNearestFriend() 1 2 # Finds the nearest friend. myFriend = …" at bounding box center [283, 151] width 154 height 24
click at [429, 187] on div "hero . findNearestFriend ( ) hero . moveUp ( 2 ) hero . moveRight ( 2 ) hero . …" at bounding box center [411, 151] width 154 height 168
click at [380, 166] on span "Code Bank" at bounding box center [380, 155] width 13 height 51
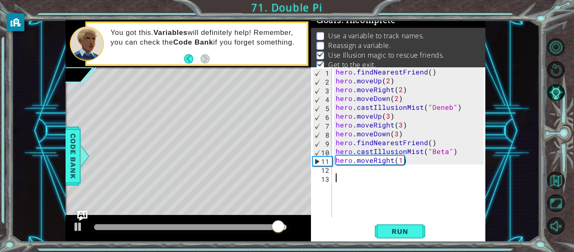
click at [356, 175] on div "hero . findNearestFriend ( ) hero . moveUp ( 2 ) hero . moveRight ( 2 ) hero . …" at bounding box center [411, 151] width 154 height 168
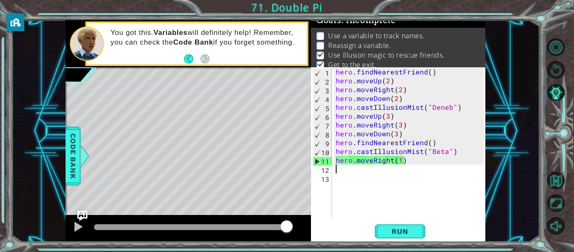
paste textarea "myFriend = hero.findNearestFriend()"
type textarea "myFriend = hero.findNearestFriend()"
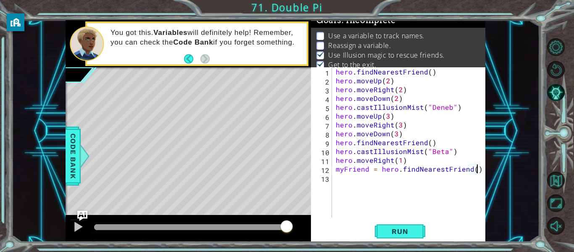
click at [406, 221] on div "myFriend = hero.findNearestFriend() 1 2 3 4 5 6 7 8 9 10 11 12 13 hero . findNe…" at bounding box center [398, 154] width 174 height 174
click at [406, 225] on button "Run" at bounding box center [400, 231] width 50 height 17
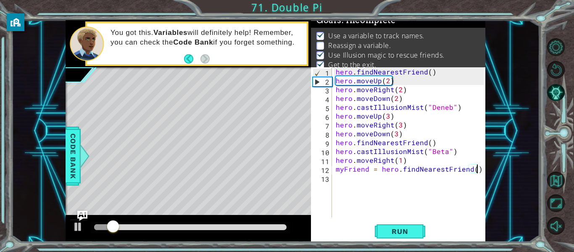
click at [342, 179] on div "hero . findNearestFriend ( ) hero . moveUp ( 2 ) hero . moveRight ( 2 ) hero . …" at bounding box center [411, 151] width 154 height 168
paste textarea "myFriend = hero.findNearestFriend()"
type textarea "myFriend = hero.findNearestFriend()"
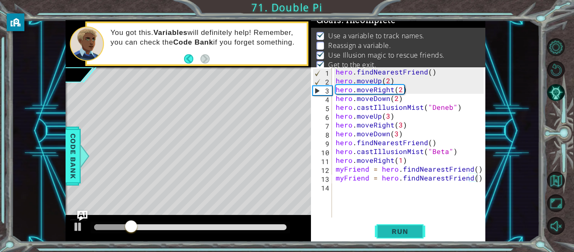
click at [403, 228] on span "Run" at bounding box center [399, 231] width 33 height 8
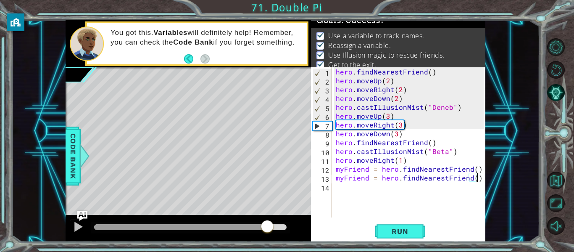
drag, startPoint x: 212, startPoint y: 228, endPoint x: 325, endPoint y: 235, distance: 113.3
click at [325, 235] on div "1 ההההההההההההההההההההההההההההההההההההההההההההההההההההההההההההההההההההההההההההה…" at bounding box center [276, 130] width 420 height 221
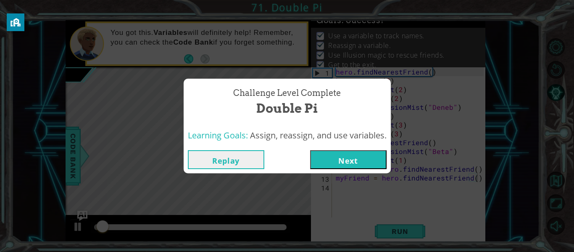
click at [335, 161] on button "Next" at bounding box center [348, 159] width 76 height 19
